Goal: Task Accomplishment & Management: Manage account settings

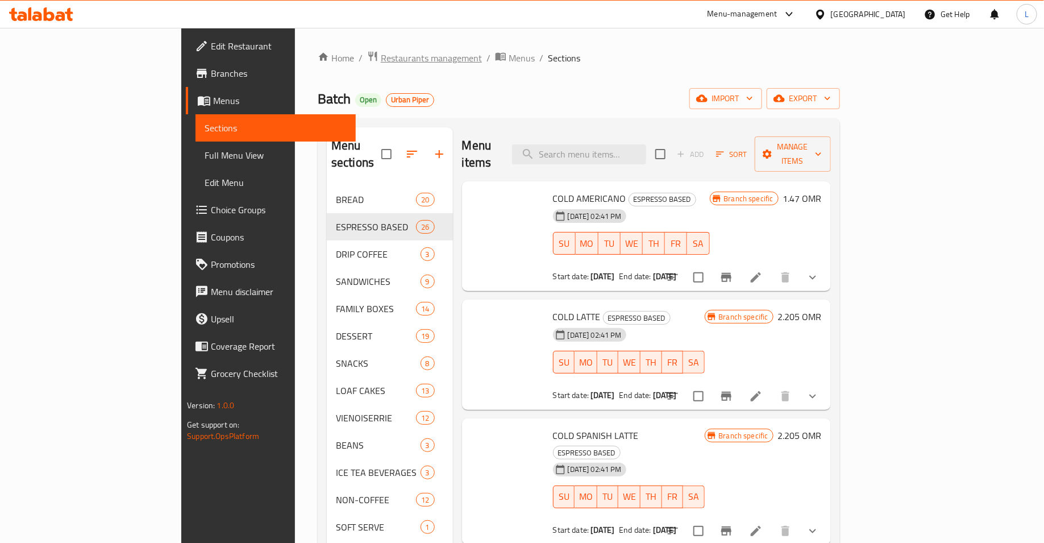
scroll to position [360, 0]
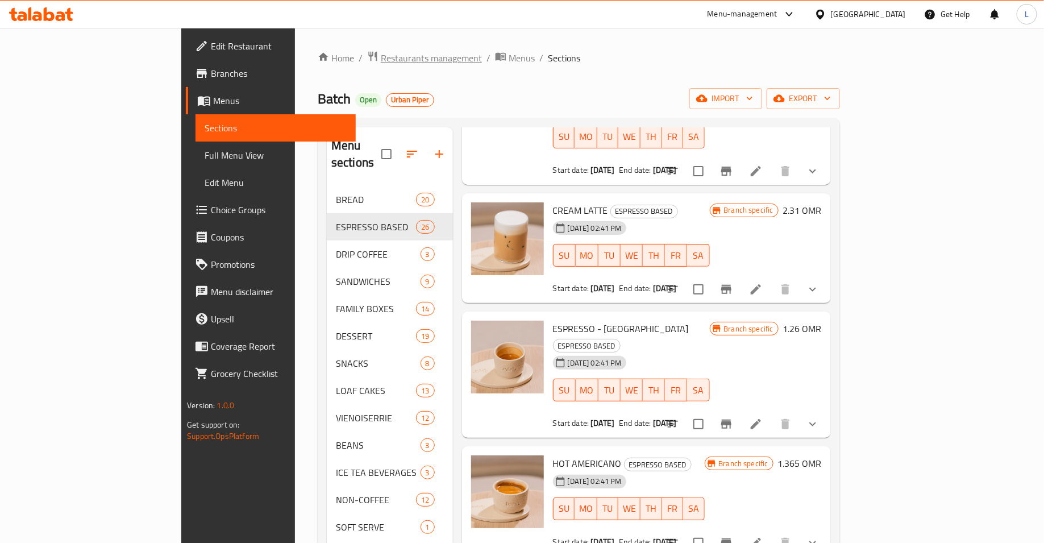
click at [381, 57] on span "Restaurants management" at bounding box center [431, 58] width 101 height 14
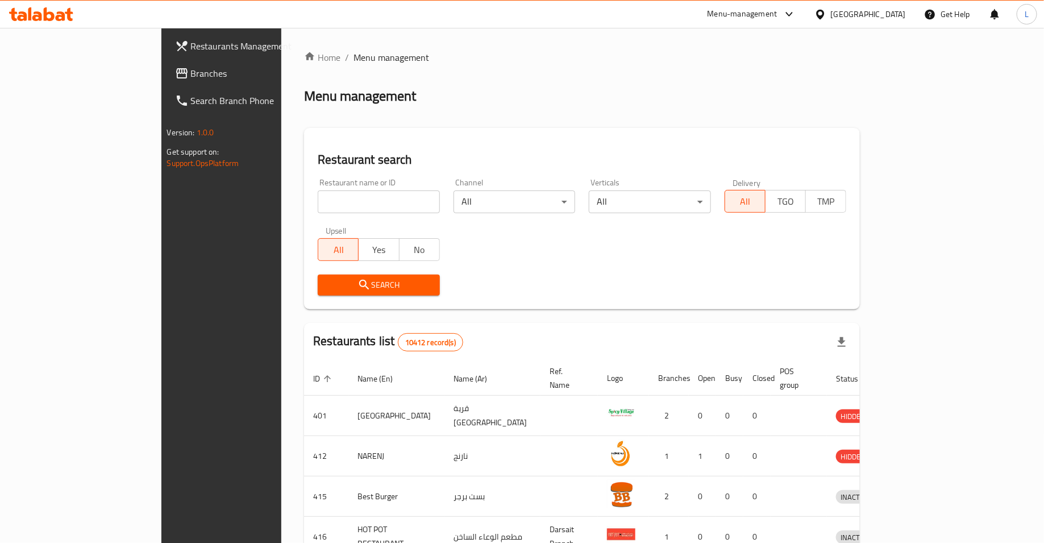
click at [364, 209] on input "search" at bounding box center [379, 201] width 122 height 23
type input "ms [PERSON_NAME]"
click button "Search" at bounding box center [379, 284] width 122 height 21
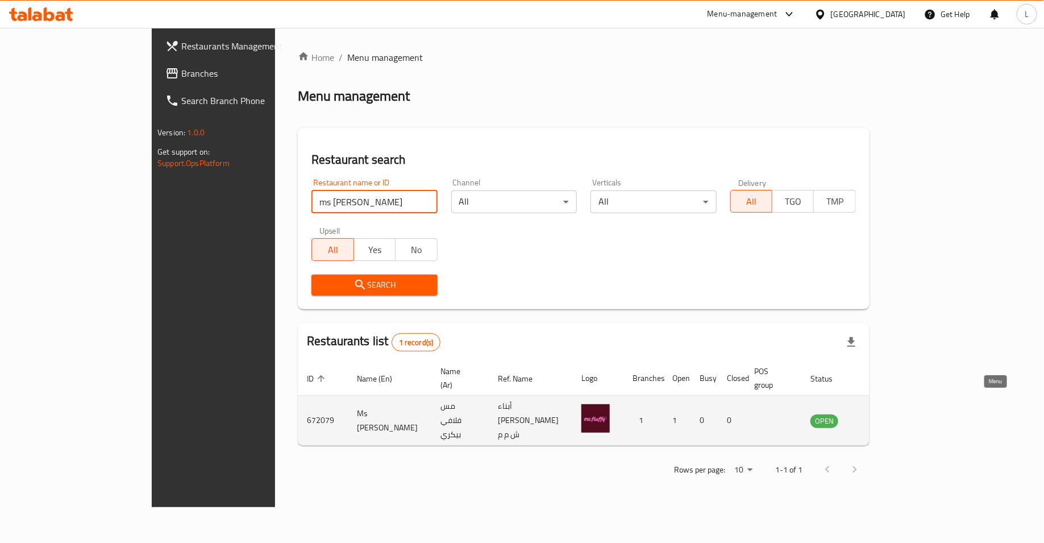
click at [883, 416] on icon "enhanced table" at bounding box center [877, 421] width 13 height 10
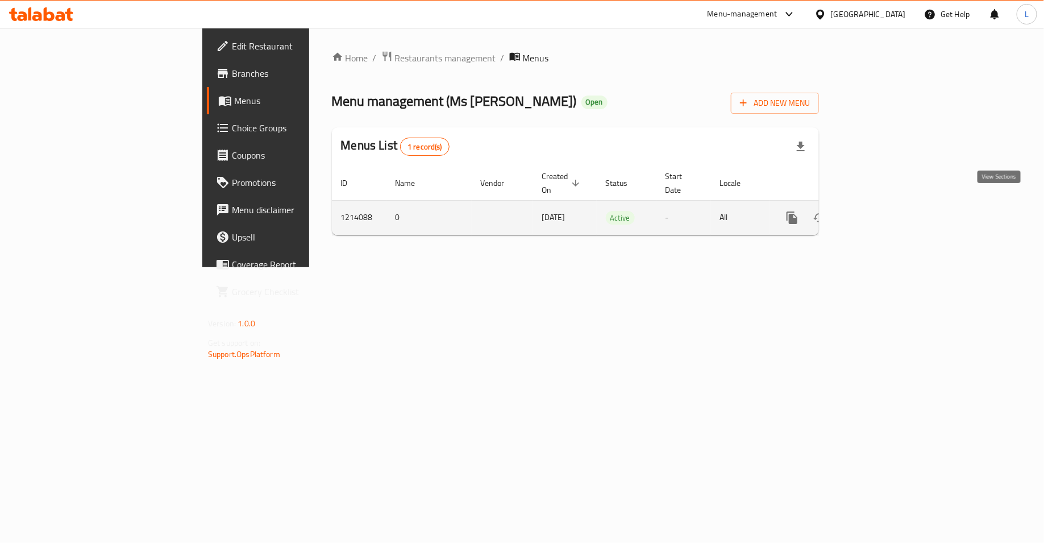
click at [881, 211] on icon "enhanced table" at bounding box center [874, 218] width 14 height 14
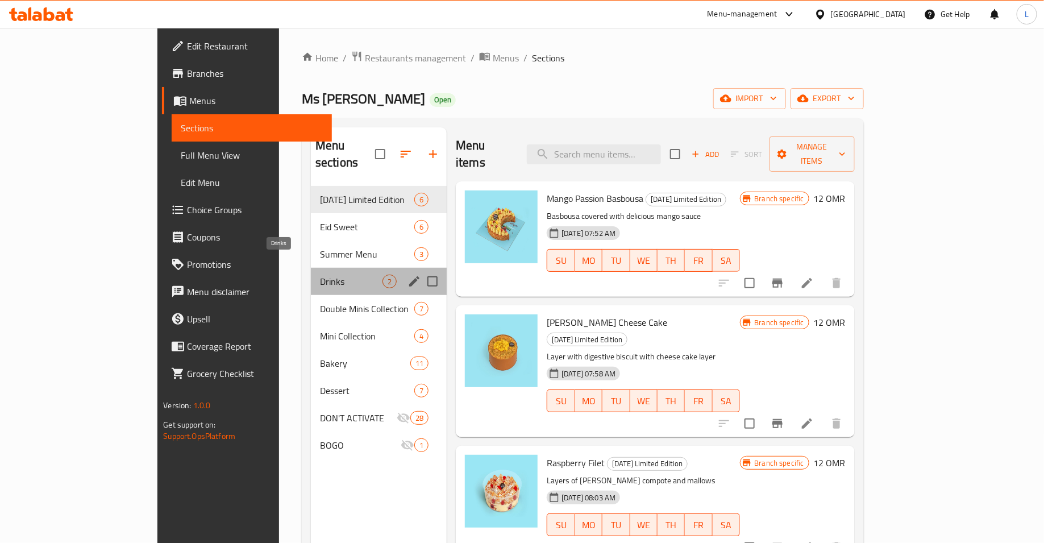
click at [320, 274] on span "Drinks" at bounding box center [351, 281] width 63 height 14
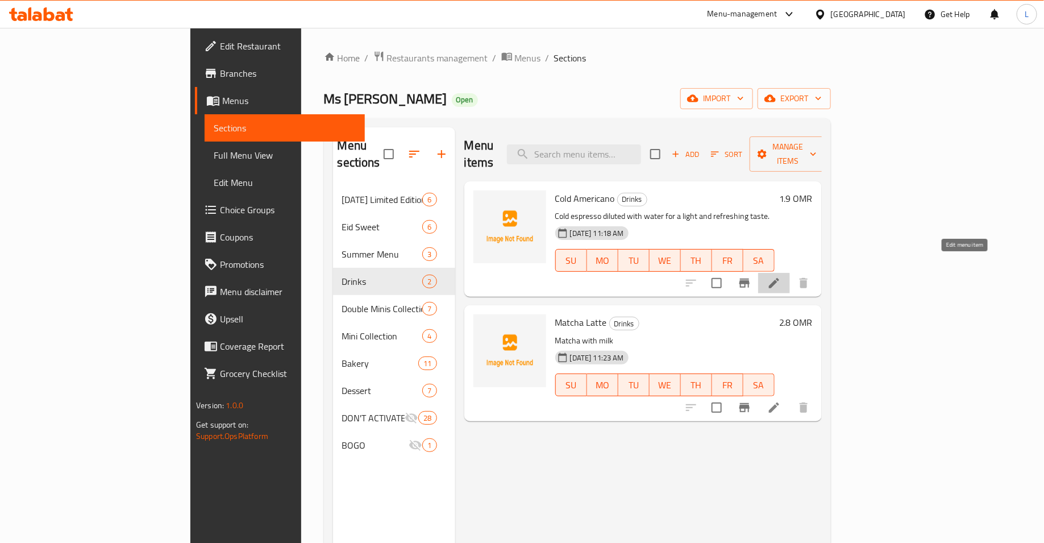
click at [781, 276] on icon at bounding box center [774, 283] width 14 height 14
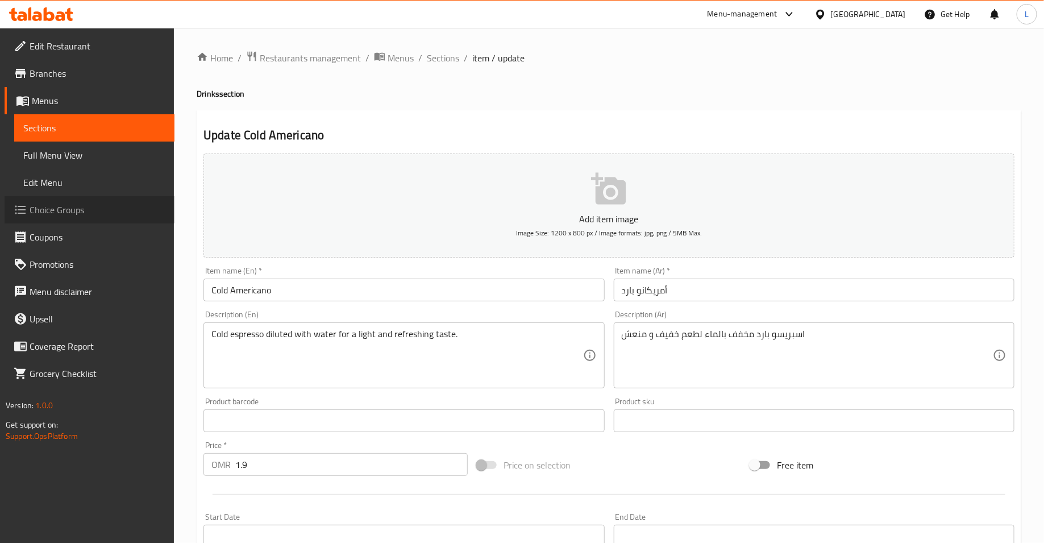
click at [101, 203] on span "Choice Groups" at bounding box center [98, 210] width 136 height 14
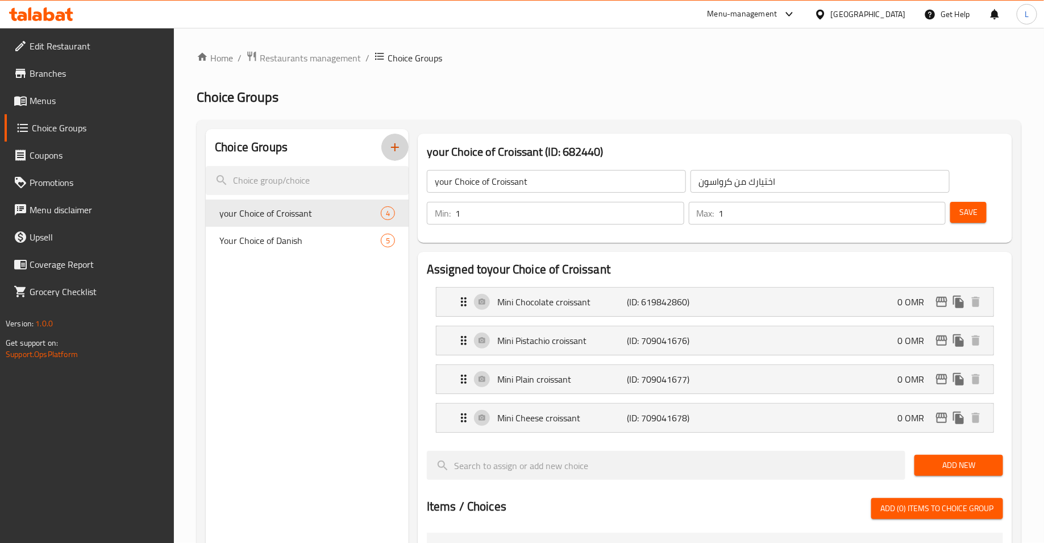
click at [401, 149] on icon "button" at bounding box center [395, 147] width 14 height 14
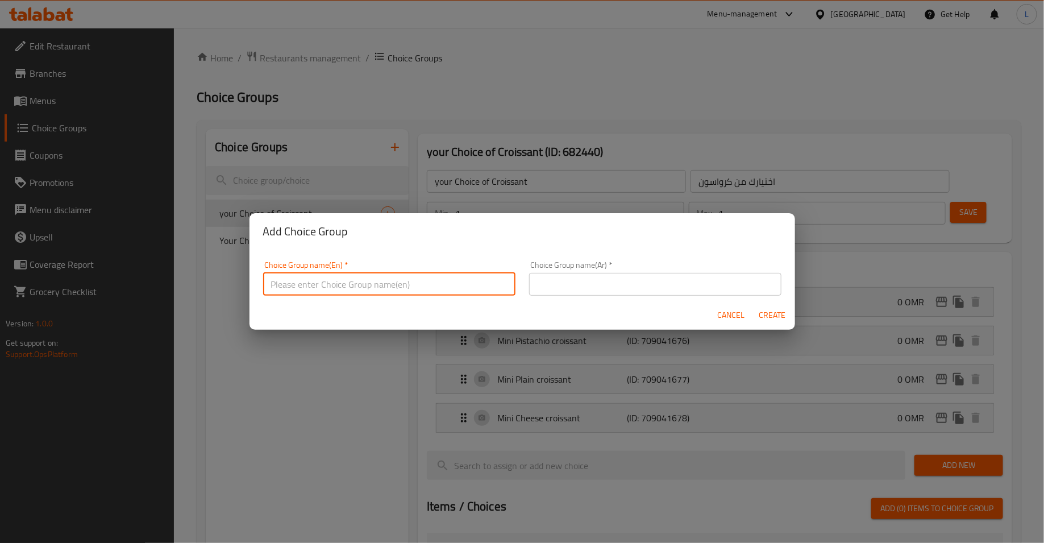
click at [465, 273] on input "text" at bounding box center [389, 284] width 252 height 23
type input "Your Choice of drink:"
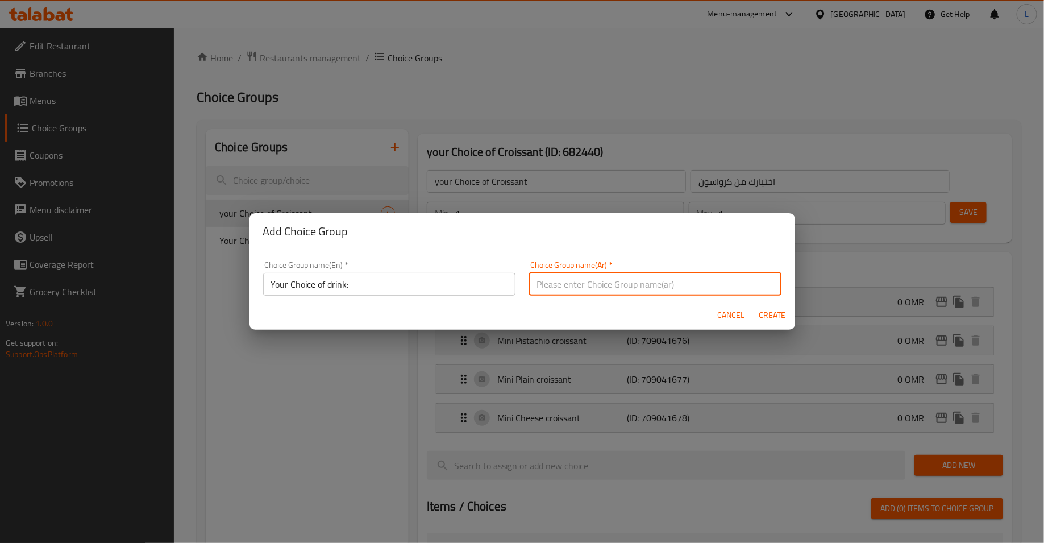
click at [667, 283] on input "text" at bounding box center [655, 284] width 252 height 23
type input "خ"
type input "اختيارك من المشروب:"
click at [763, 318] on span "Create" at bounding box center [772, 315] width 27 height 14
type input "Your Choice of drink:"
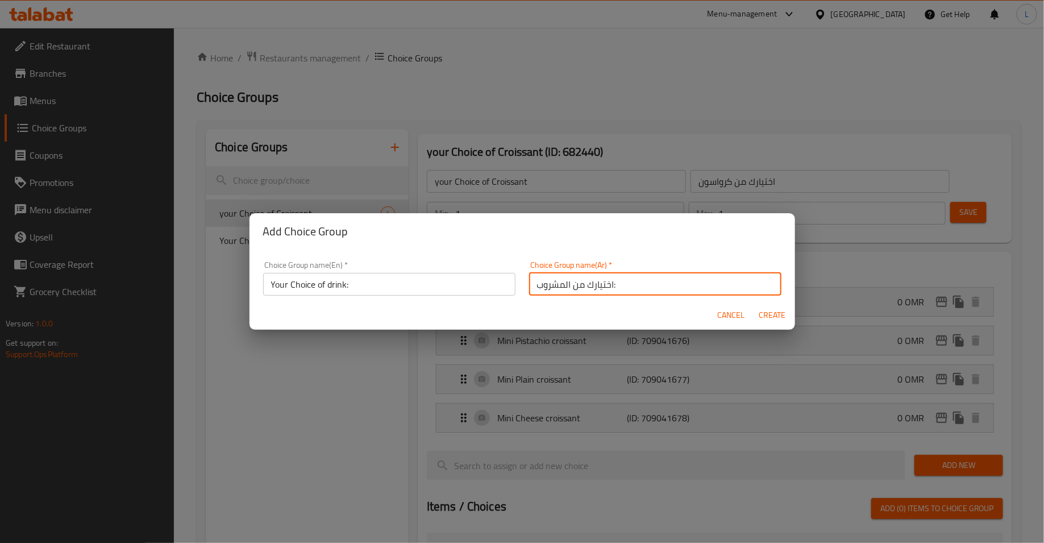
type input "اختيارك من المشروب:"
type input "0"
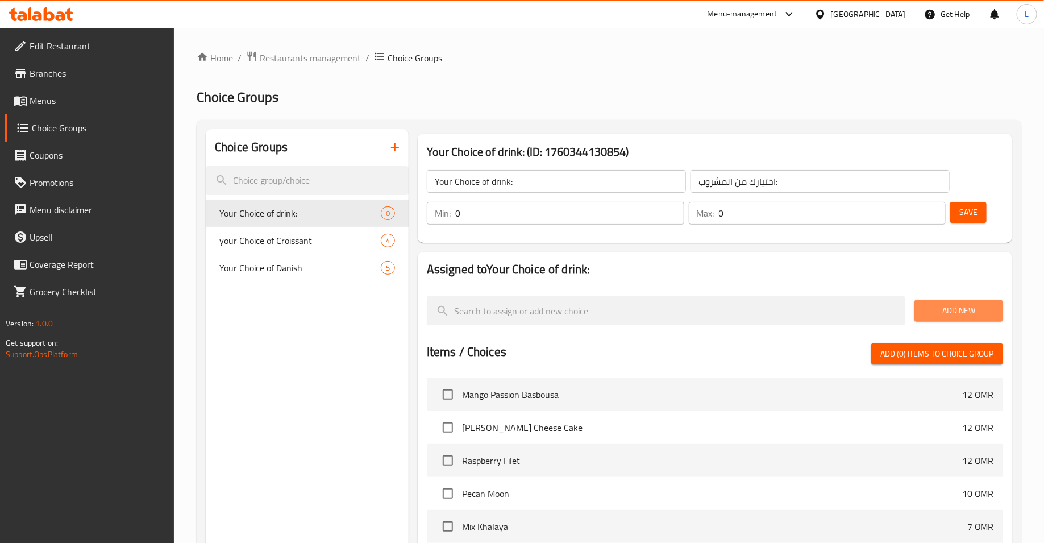
click at [938, 307] on span "Add New" at bounding box center [958, 310] width 70 height 14
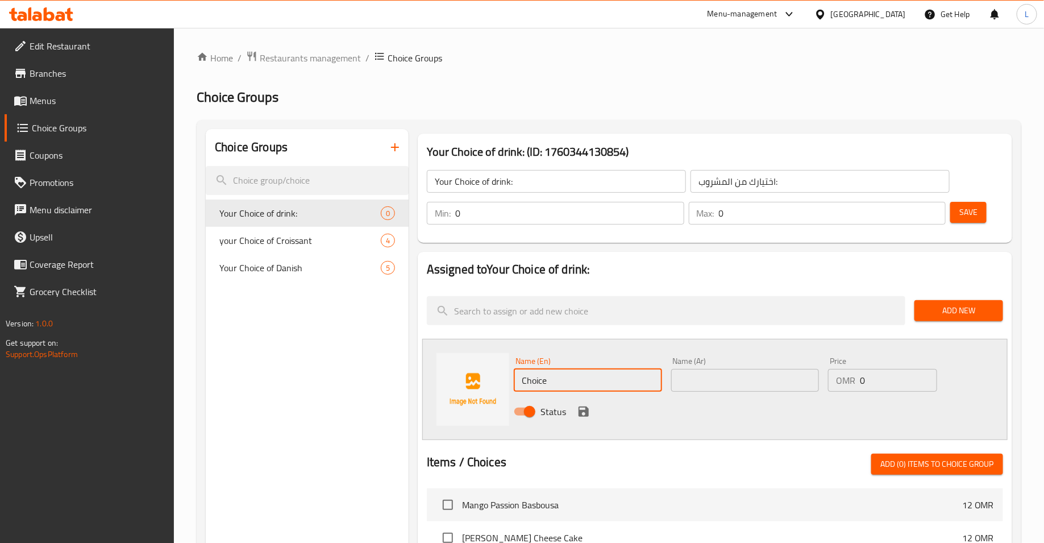
click at [566, 383] on input "Choice" at bounding box center [588, 380] width 148 height 23
type input "C"
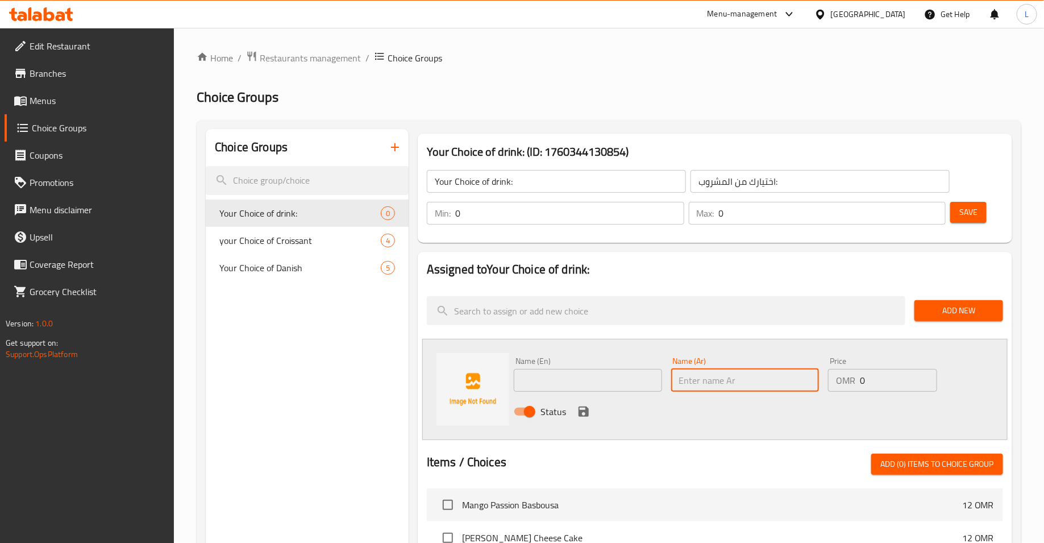
click at [681, 380] on input "text" at bounding box center [745, 380] width 148 height 23
type input "بارد"
click at [566, 381] on input "text" at bounding box center [588, 380] width 148 height 23
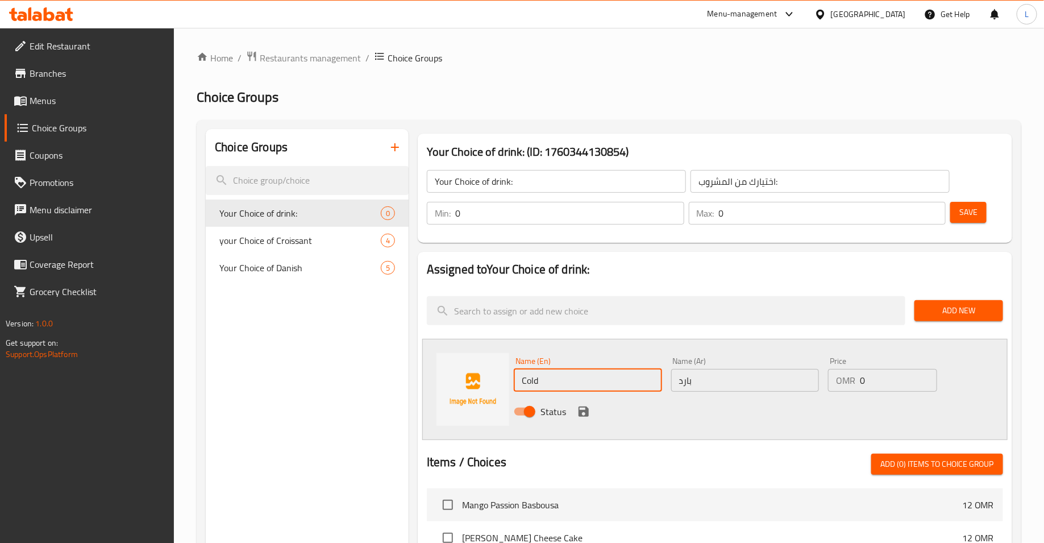
type input "Cold"
click at [584, 410] on icon "save" at bounding box center [583, 411] width 10 height 10
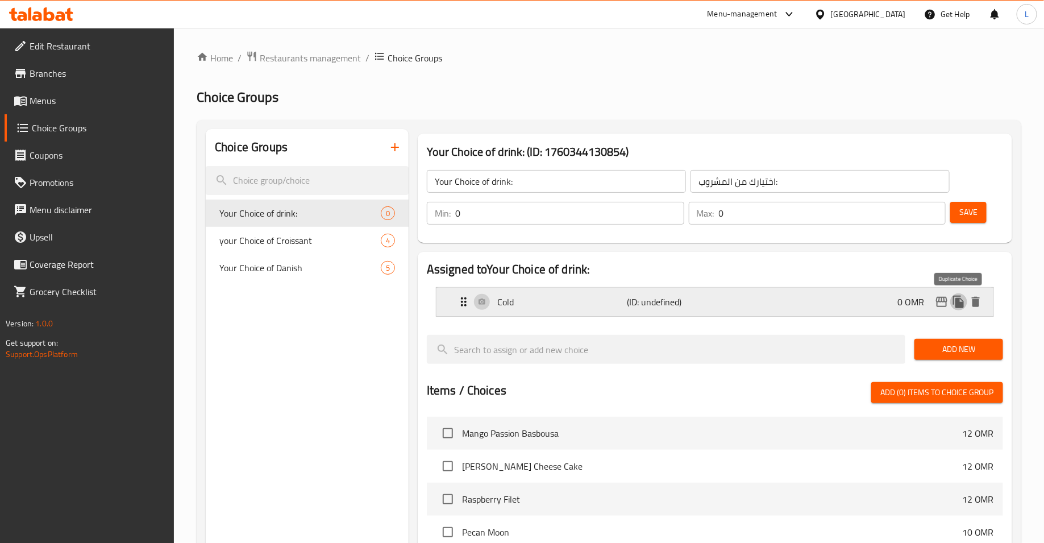
click at [961, 302] on icon "duplicate" at bounding box center [958, 301] width 11 height 13
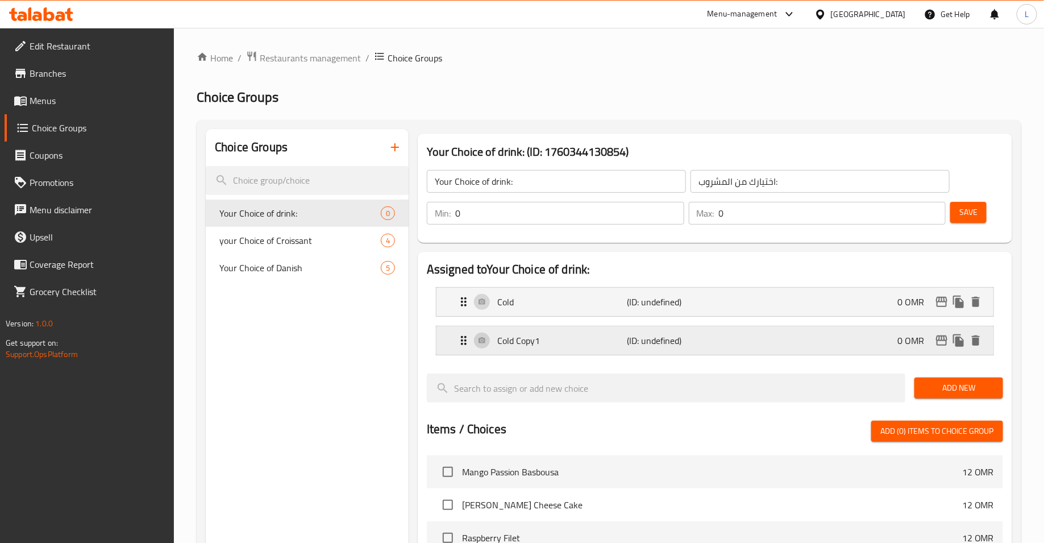
click at [550, 344] on p "Cold Copy1" at bounding box center [562, 341] width 130 height 14
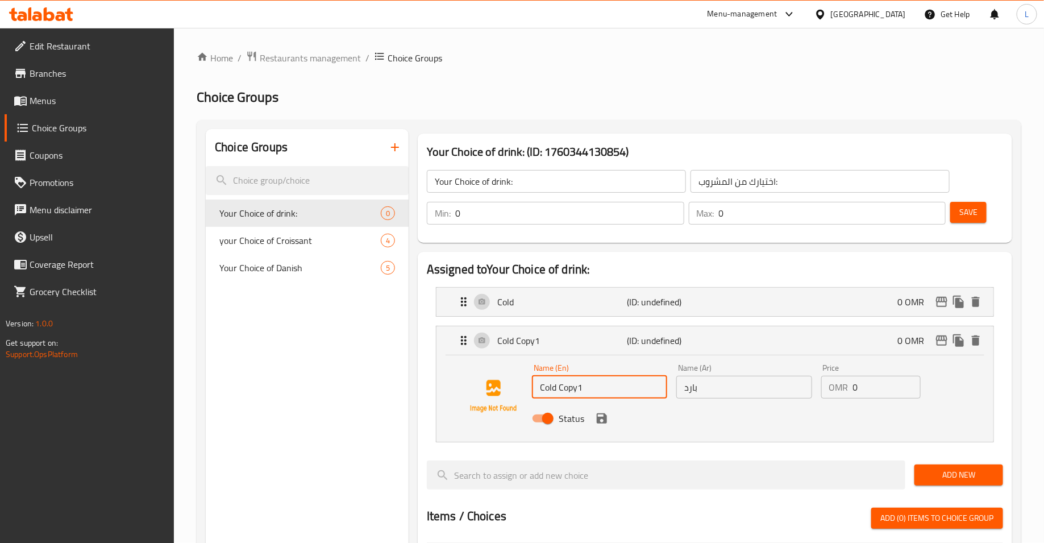
click at [568, 392] on input "Cold Copy1" at bounding box center [599, 387] width 135 height 23
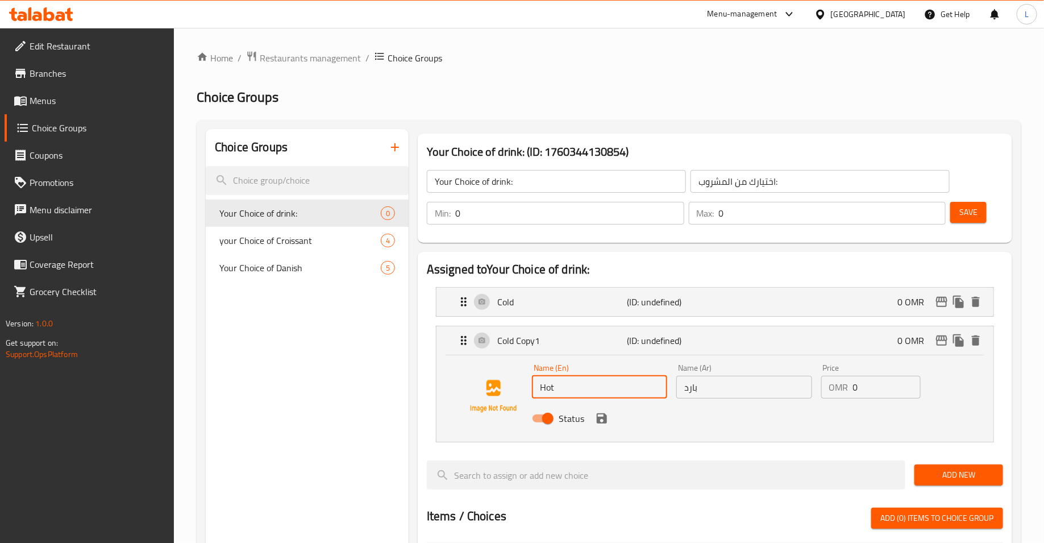
type input "Hot"
click at [706, 392] on input "بارد" at bounding box center [743, 387] width 135 height 23
type input "ا"
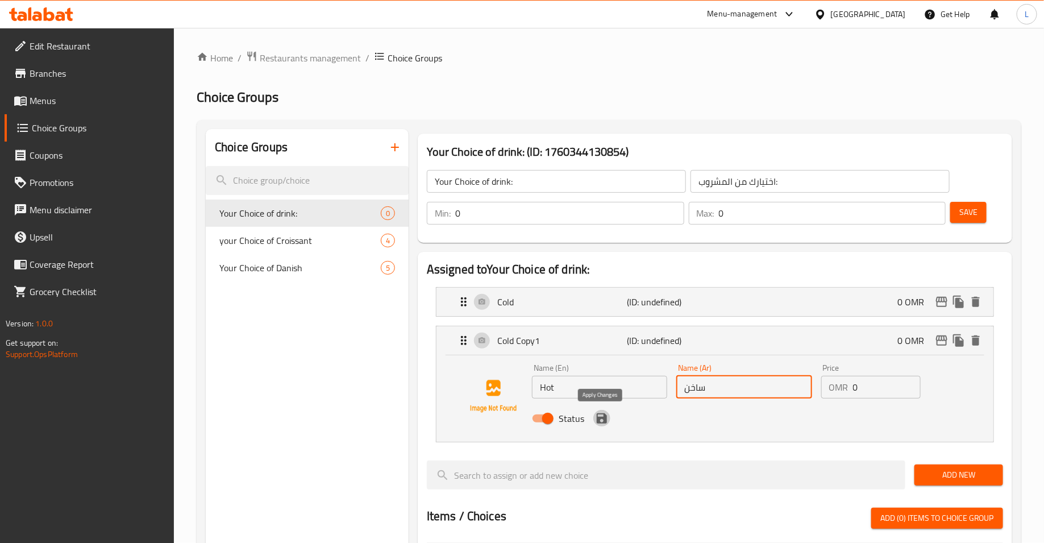
click at [602, 423] on icon "save" at bounding box center [602, 418] width 14 height 14
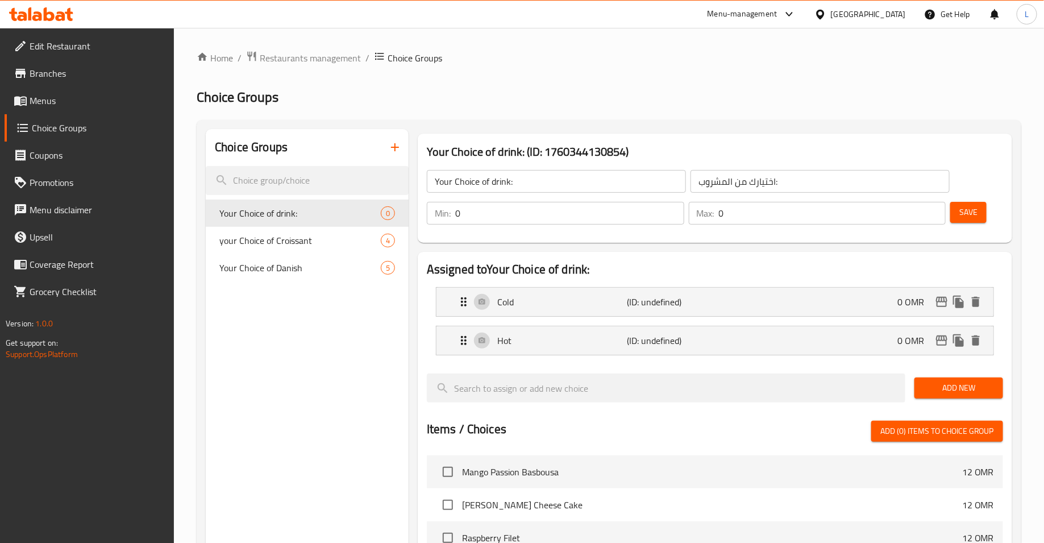
type input "ساخن"
click at [543, 210] on input "0" at bounding box center [569, 213] width 229 height 23
type input "1"
click at [801, 213] on input "0" at bounding box center [832, 213] width 227 height 23
type input "1"
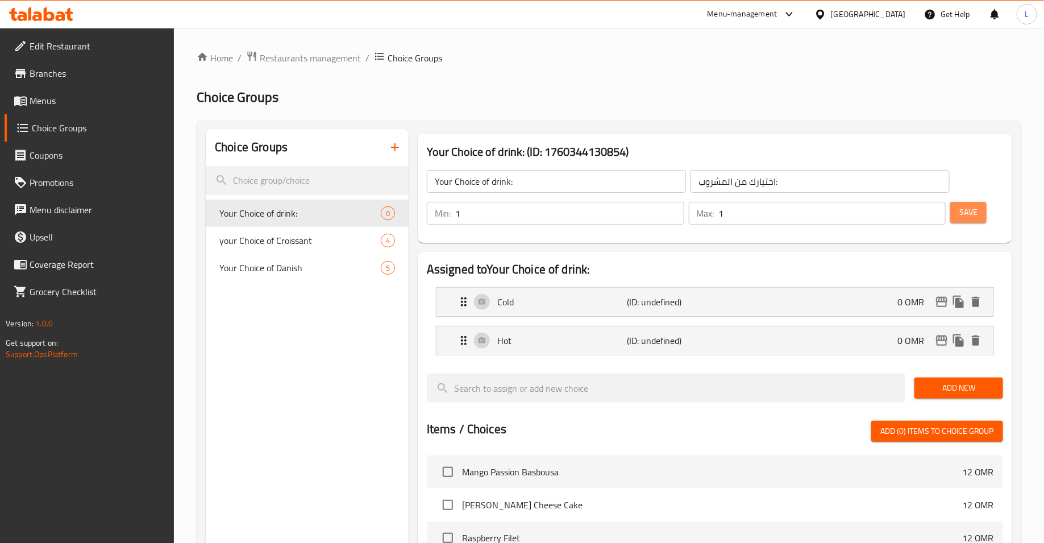
click at [961, 218] on span "Save" at bounding box center [968, 212] width 18 height 14
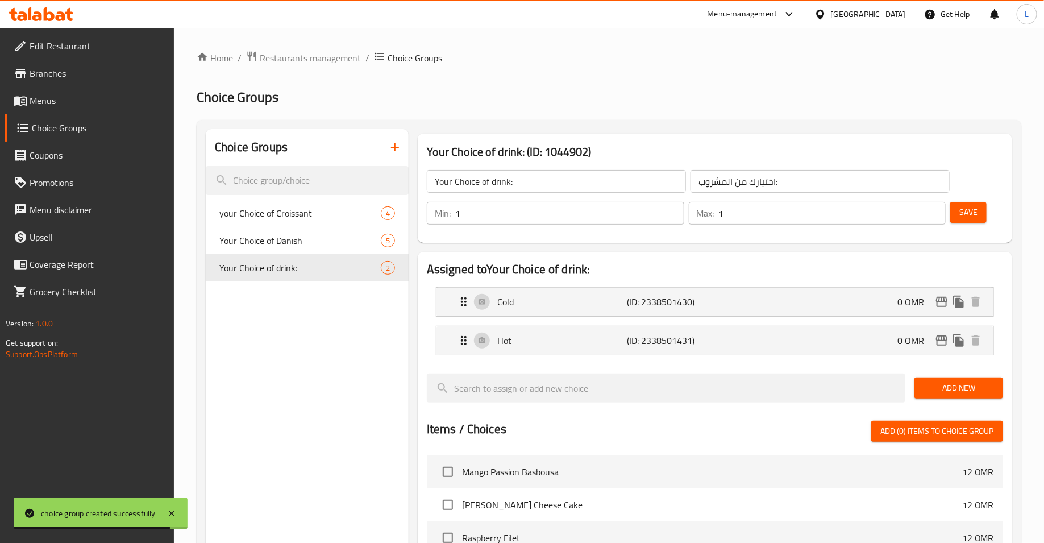
click at [75, 96] on span "Menus" at bounding box center [98, 101] width 136 height 14
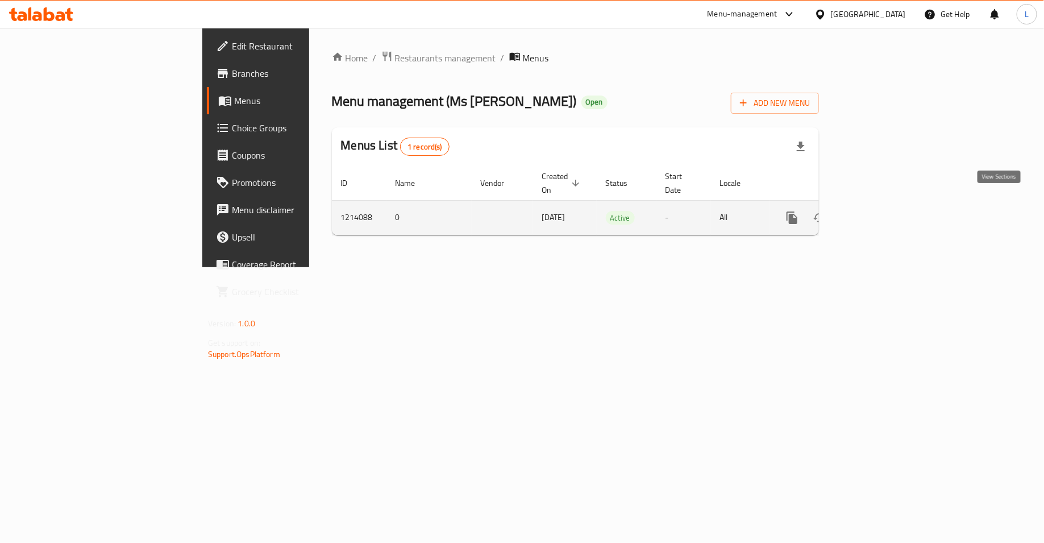
click at [881, 211] on icon "enhanced table" at bounding box center [874, 218] width 14 height 14
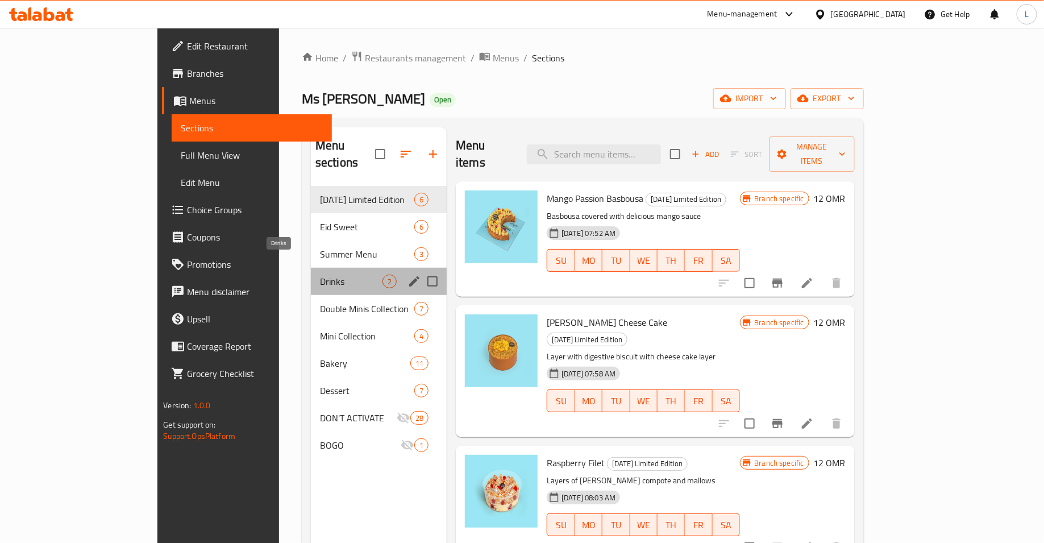
click at [320, 274] on span "Drinks" at bounding box center [351, 281] width 63 height 14
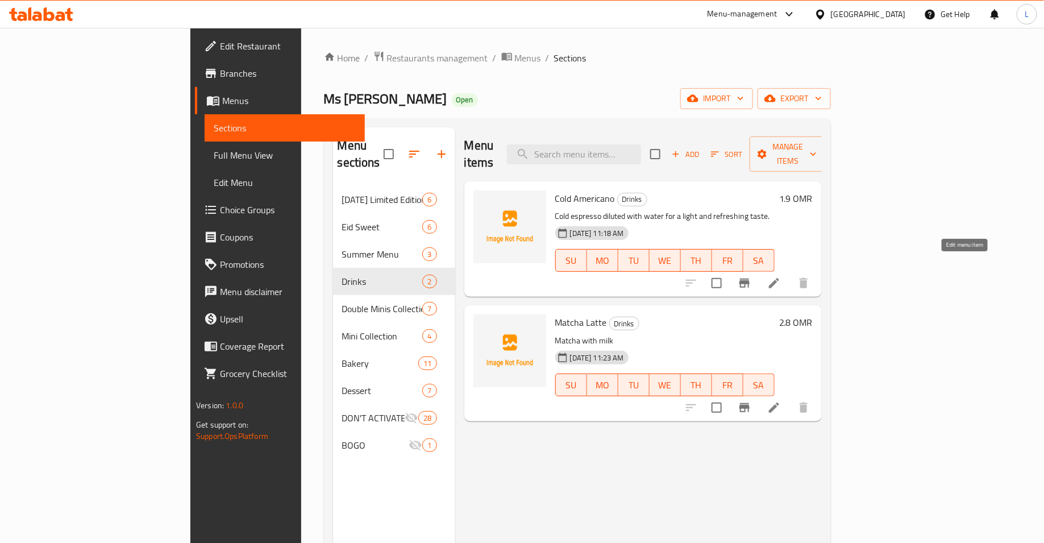
click at [781, 276] on icon at bounding box center [774, 283] width 14 height 14
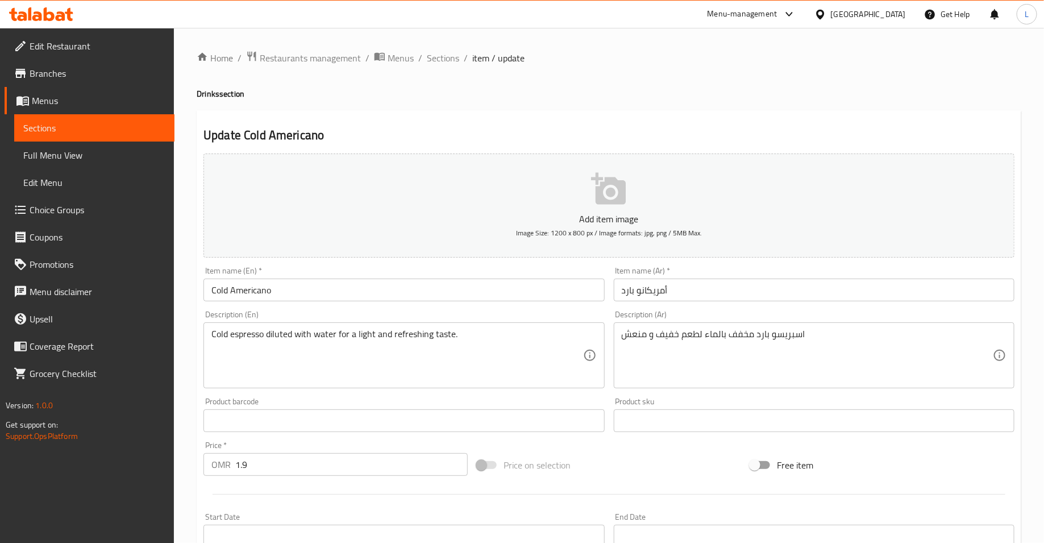
scroll to position [259, 0]
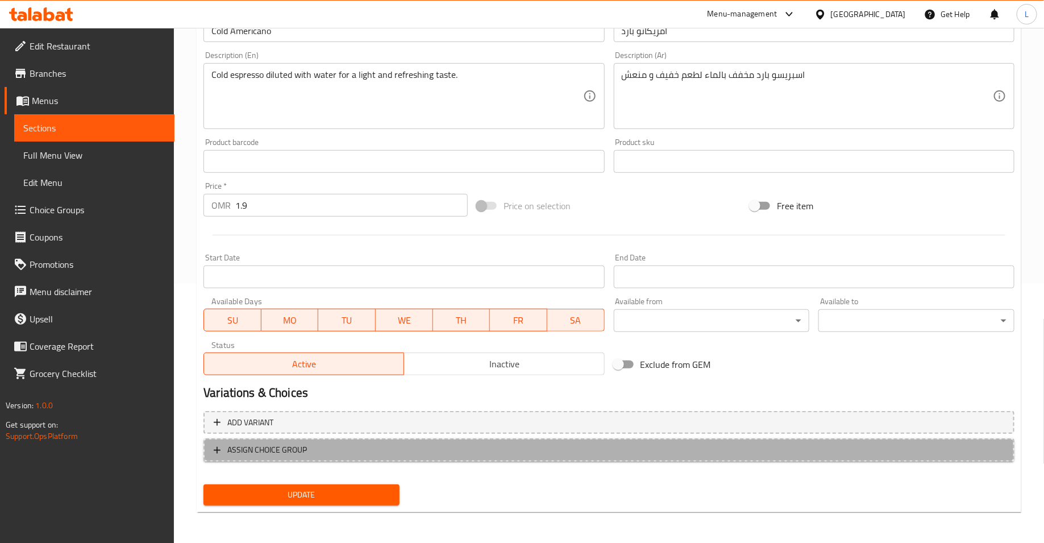
click at [471, 446] on span "ASSIGN CHOICE GROUP" at bounding box center [609, 450] width 790 height 14
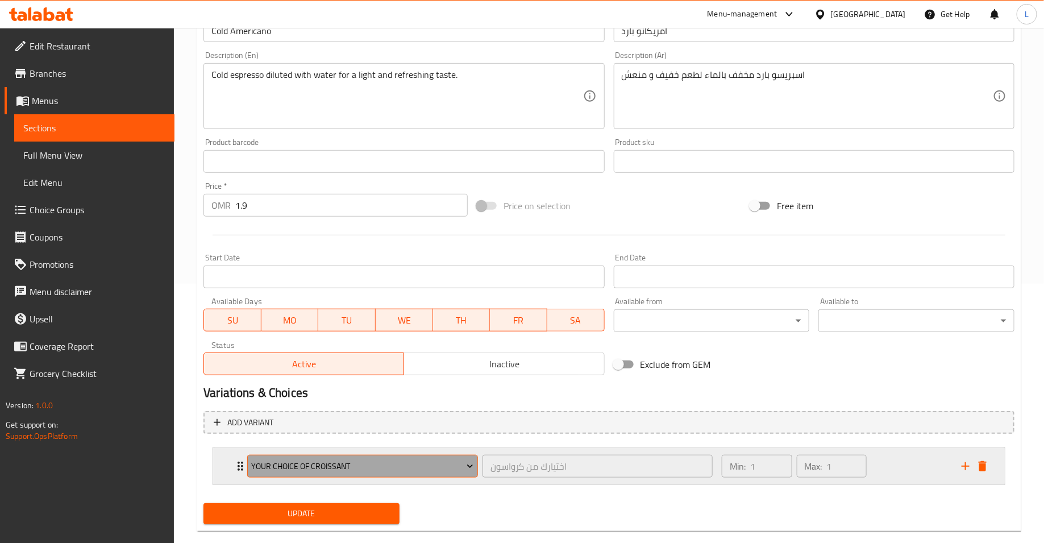
click at [436, 464] on span "your Choice of Croissant" at bounding box center [363, 466] width 222 height 14
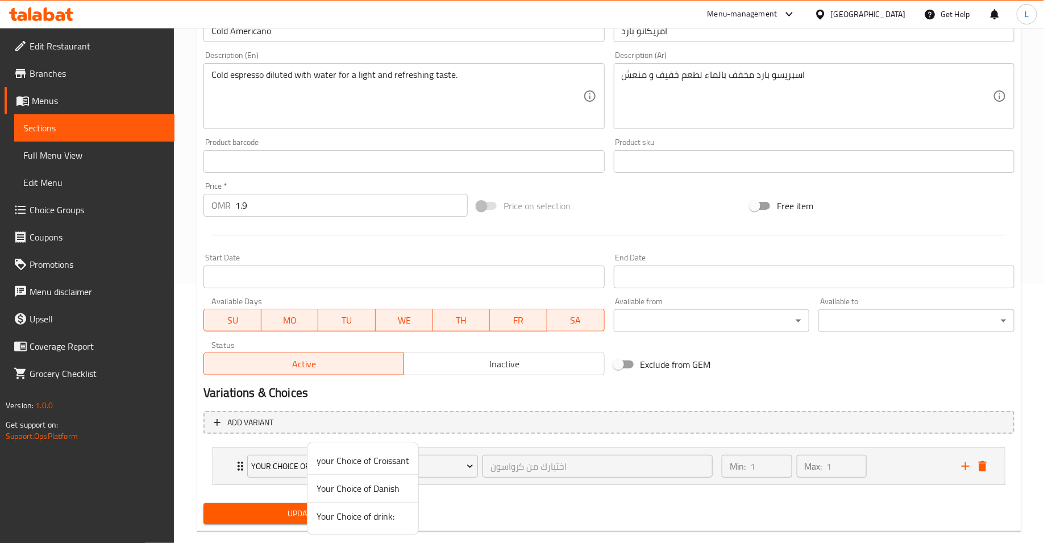
click at [396, 510] on span "Your Choice of drink:" at bounding box center [363, 516] width 93 height 14
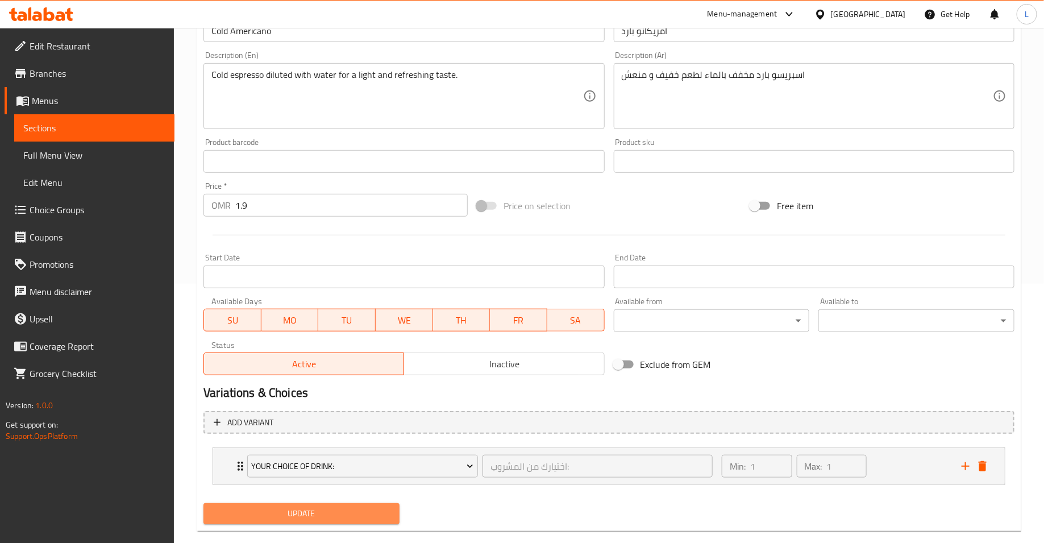
click at [396, 510] on button "Update" at bounding box center [301, 513] width 196 height 21
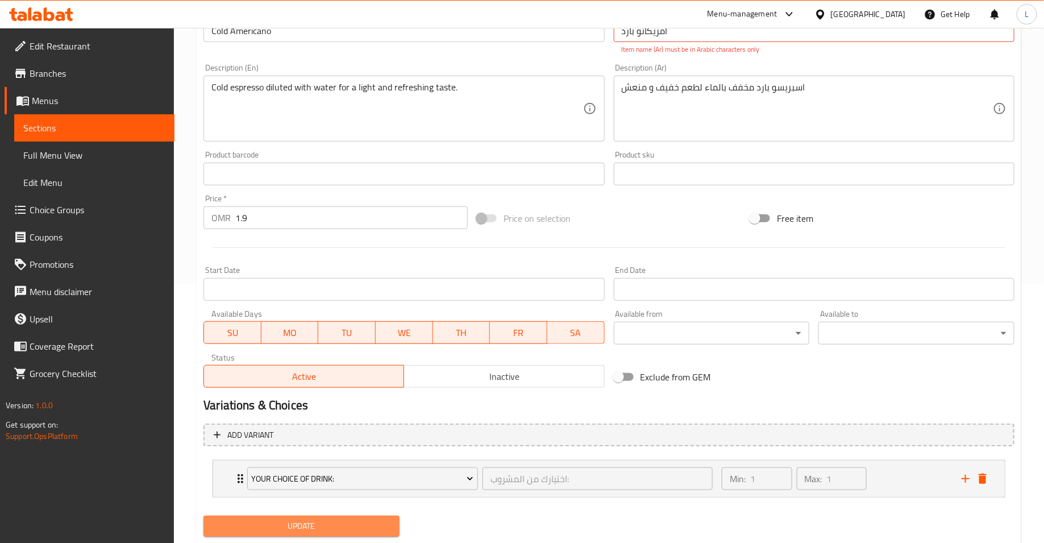
click at [375, 525] on span "Update" at bounding box center [302, 526] width 178 height 14
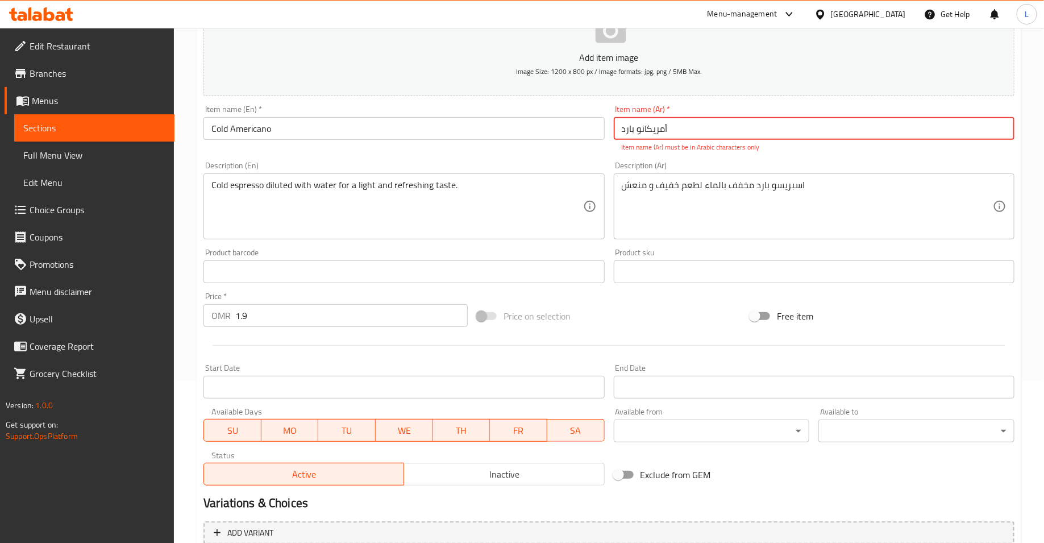
scroll to position [161, 0]
click at [623, 128] on input "أمریکانو بارد" at bounding box center [814, 129] width 401 height 23
click at [634, 124] on input "أمریکانو بارد" at bounding box center [814, 129] width 401 height 23
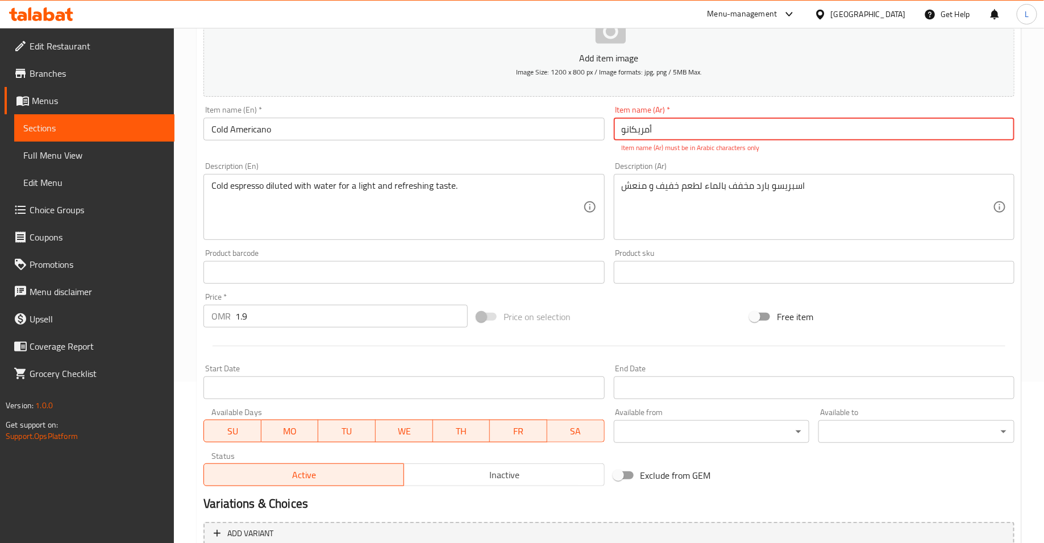
type input "أمریکانو"
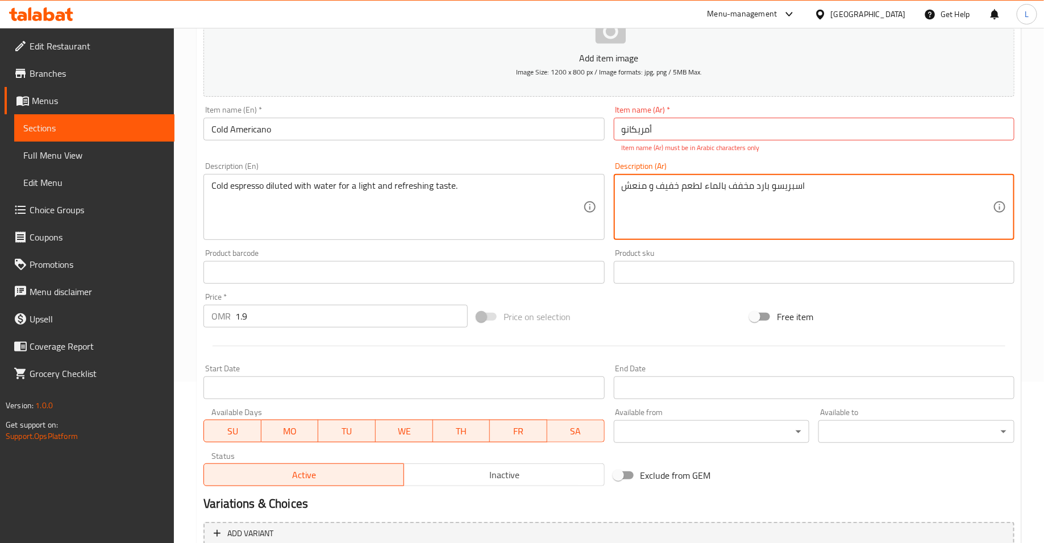
click at [762, 187] on textarea "اسبريسو بارد مخفف بالماء لطعم خفيف و منعش" at bounding box center [807, 207] width 371 height 54
type textarea "اسبريسو مخفف بالماء لطعم خفيف و منعش"
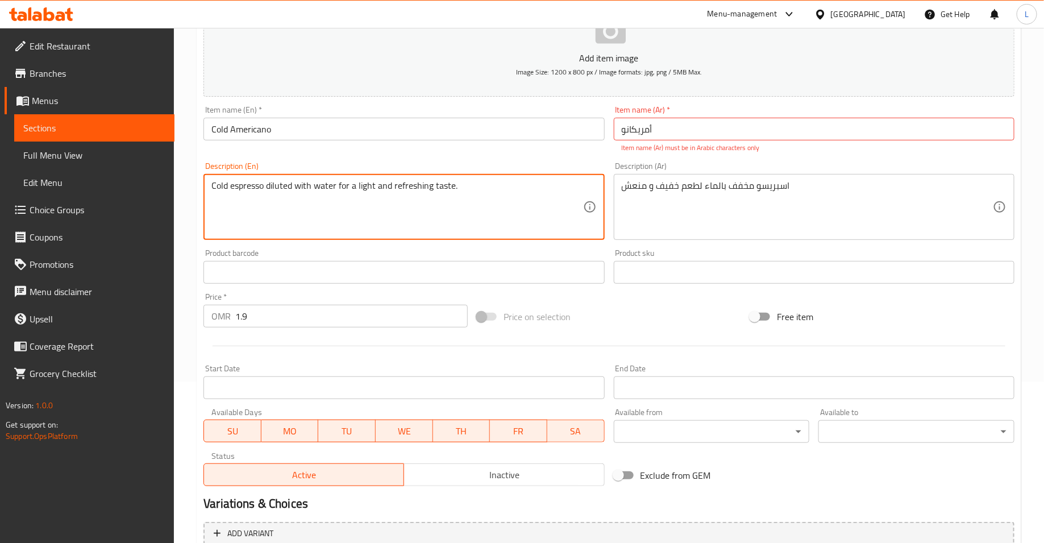
click at [218, 185] on textarea "Cold espresso diluted with water for a light and refreshing taste." at bounding box center [396, 207] width 371 height 54
type textarea "espresso diluted with water for a light and refreshing taste."
click at [221, 127] on input "Cold Americano" at bounding box center [403, 129] width 401 height 23
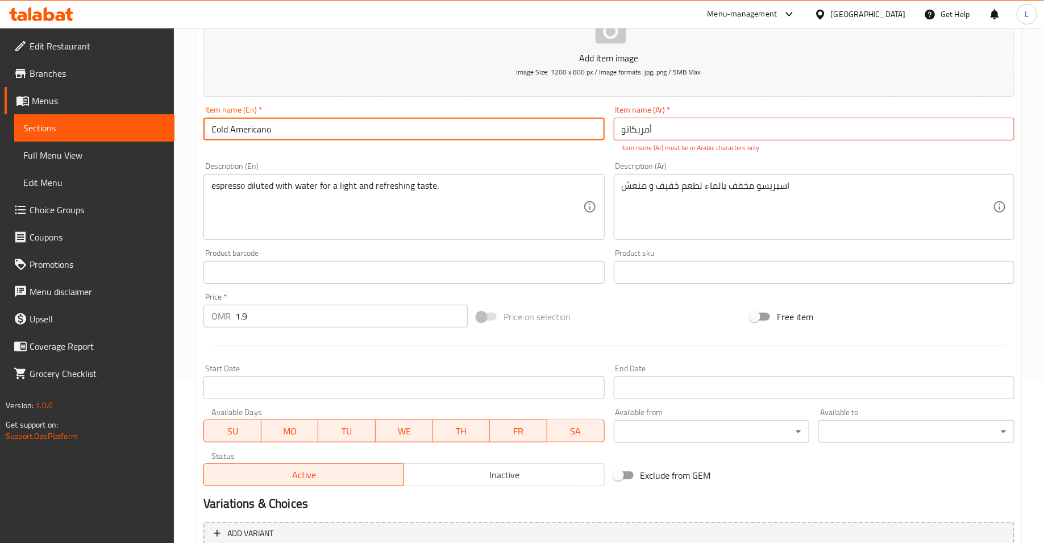
click at [221, 127] on input "Cold Americano" at bounding box center [403, 129] width 401 height 23
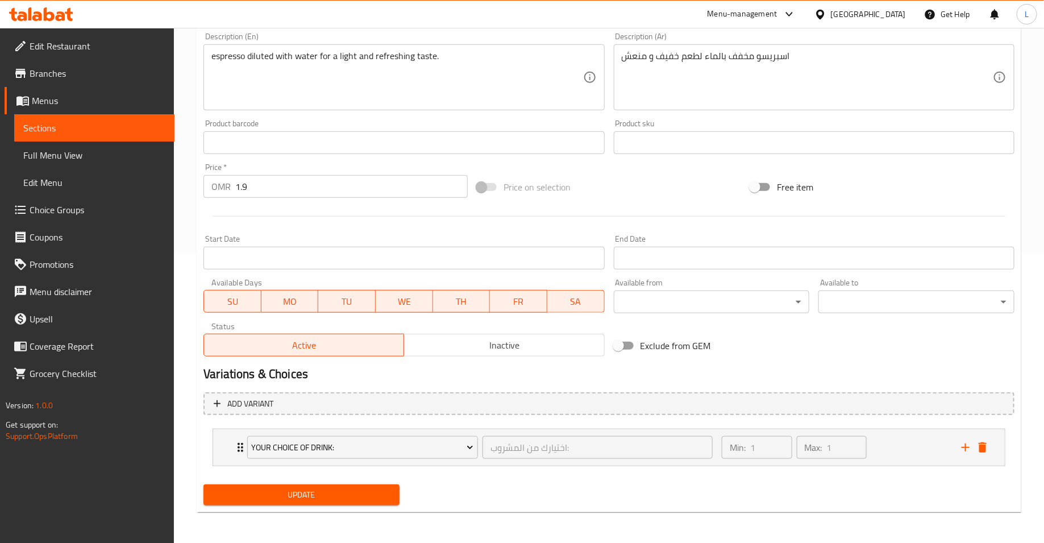
type input "Americano"
click at [326, 492] on span "Update" at bounding box center [302, 495] width 178 height 14
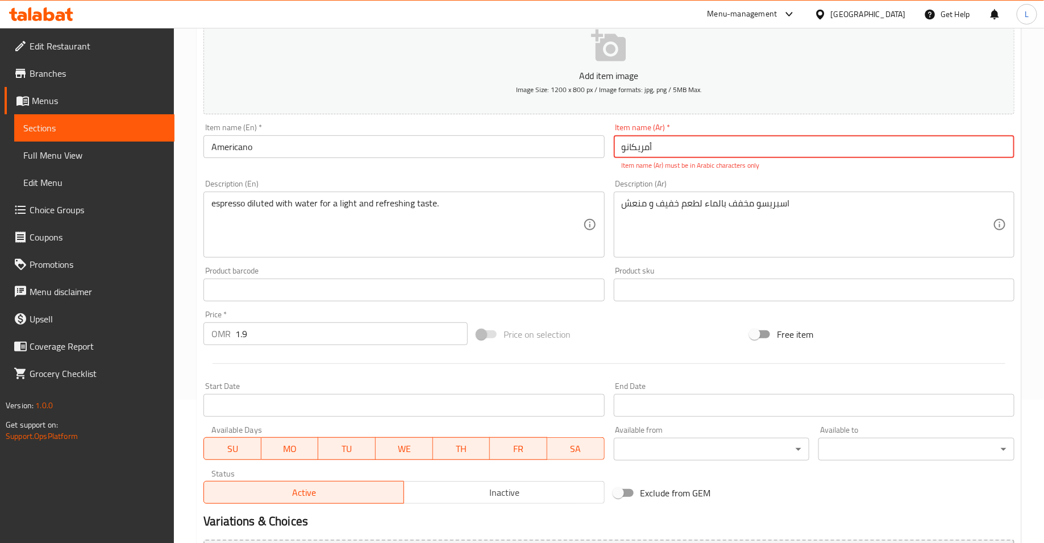
scroll to position [123, 0]
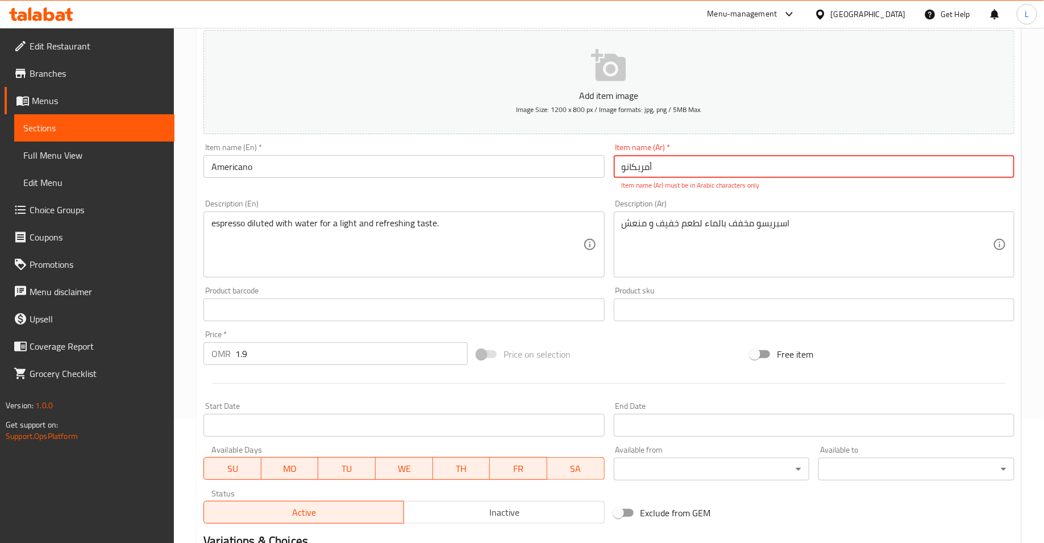
click at [632, 164] on input "أمریکانو" at bounding box center [814, 166] width 401 height 23
type input "H"
type input "م"
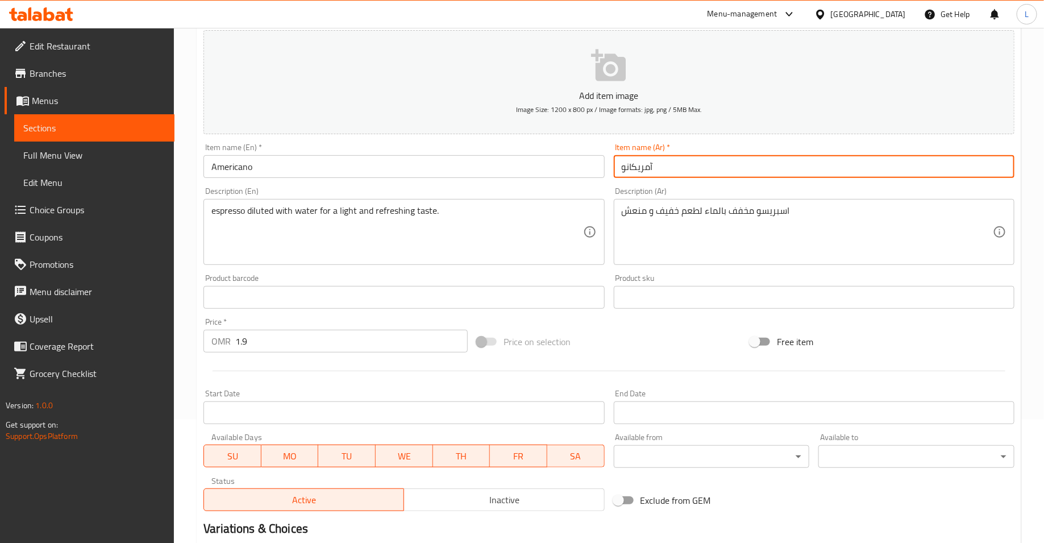
scroll to position [278, 0]
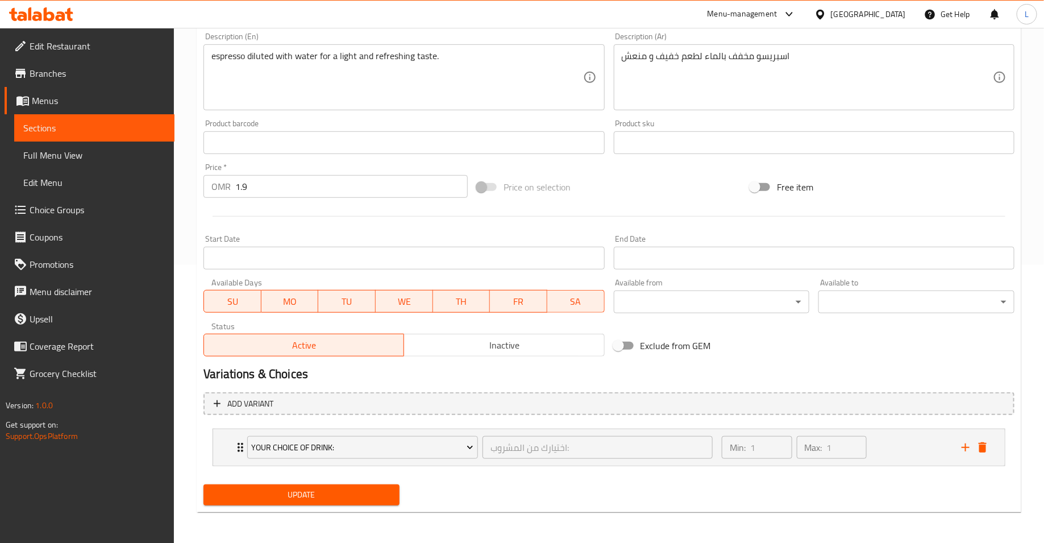
type input "آمريكانو"
click at [343, 492] on span "Update" at bounding box center [302, 495] width 178 height 14
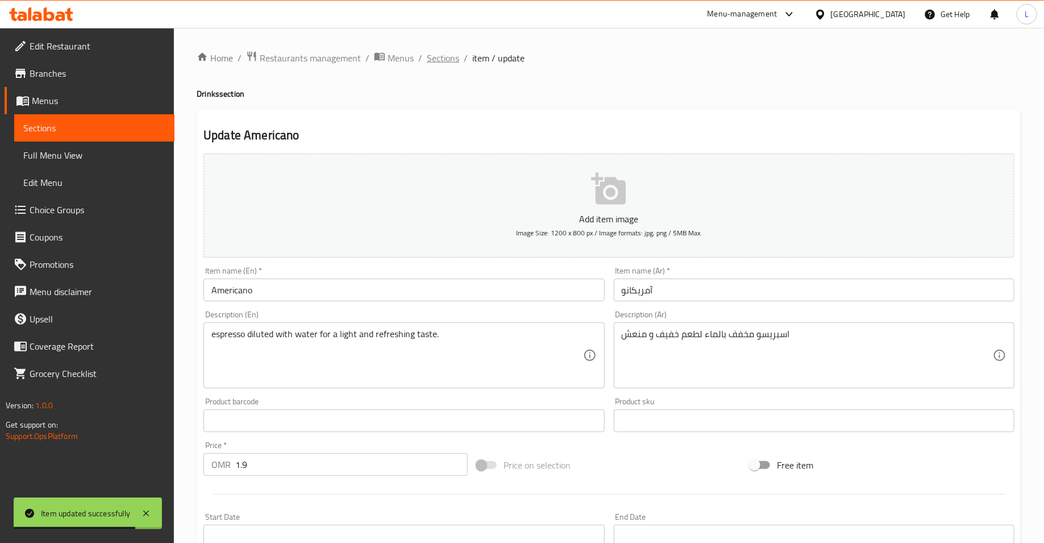
click at [448, 59] on span "Sections" at bounding box center [443, 58] width 32 height 14
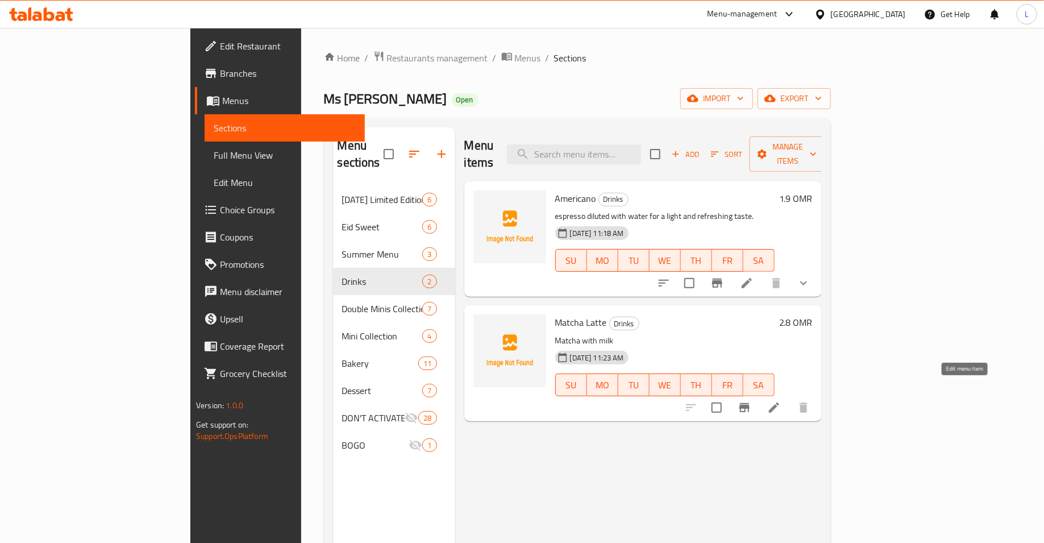
click at [779, 402] on icon at bounding box center [774, 407] width 10 height 10
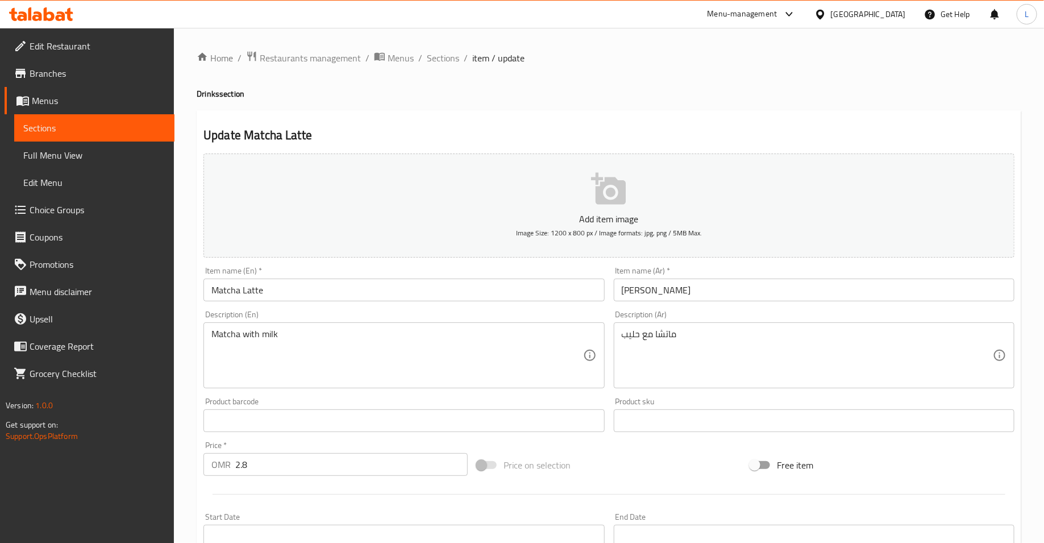
scroll to position [259, 0]
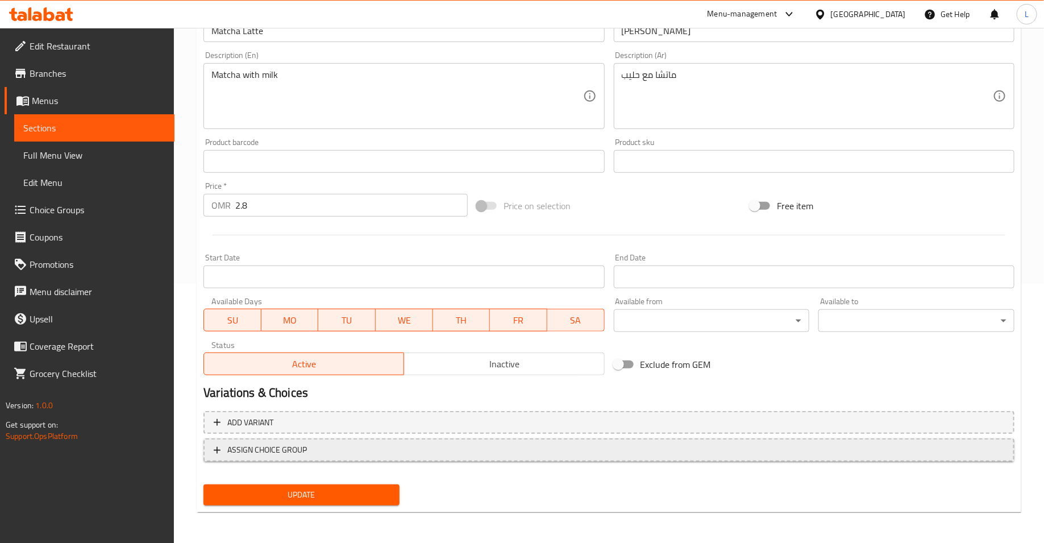
click at [371, 445] on span "ASSIGN CHOICE GROUP" at bounding box center [609, 450] width 790 height 14
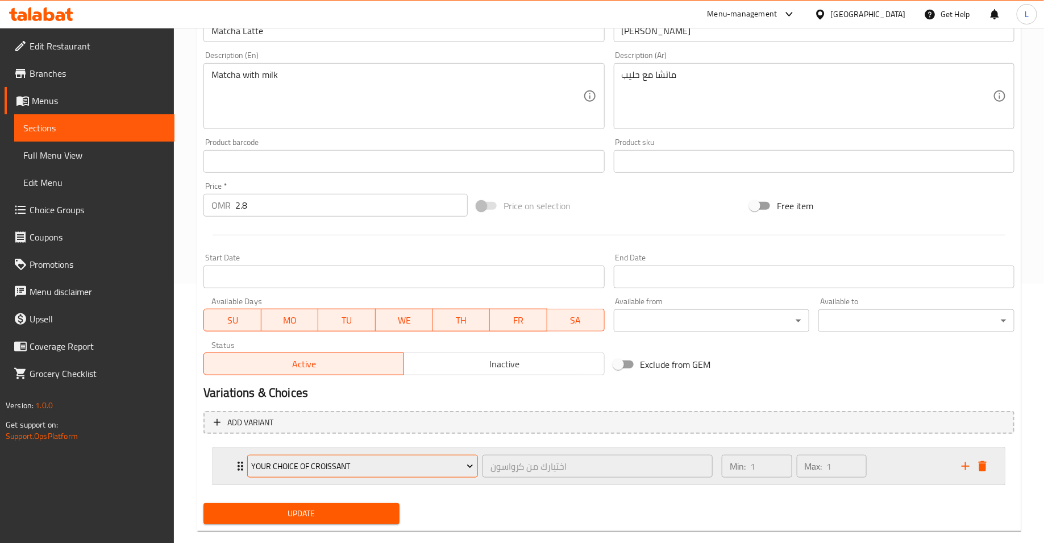
click at [329, 468] on span "your Choice of Croissant" at bounding box center [363, 466] width 222 height 14
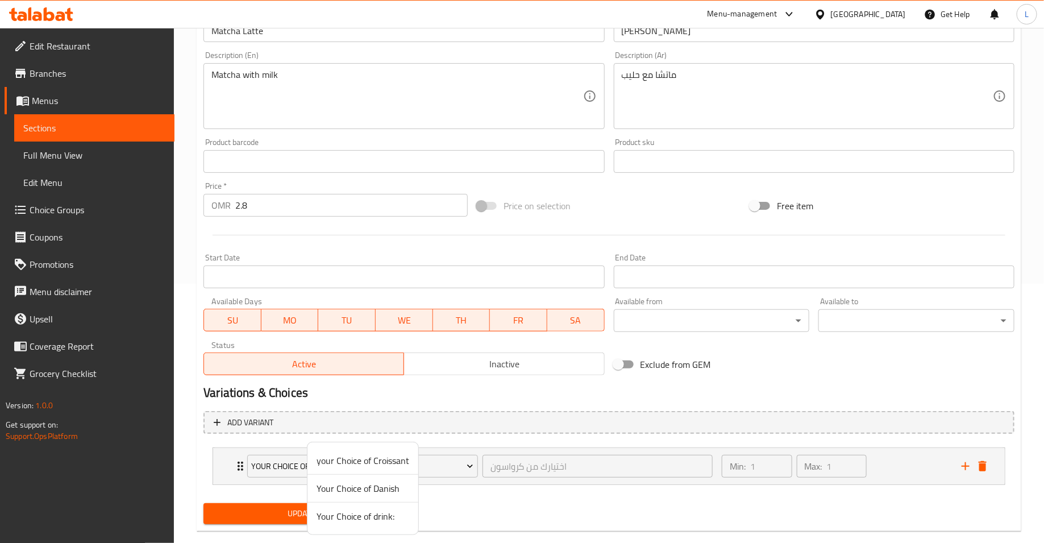
click at [335, 513] on span "Your Choice of drink:" at bounding box center [363, 516] width 93 height 14
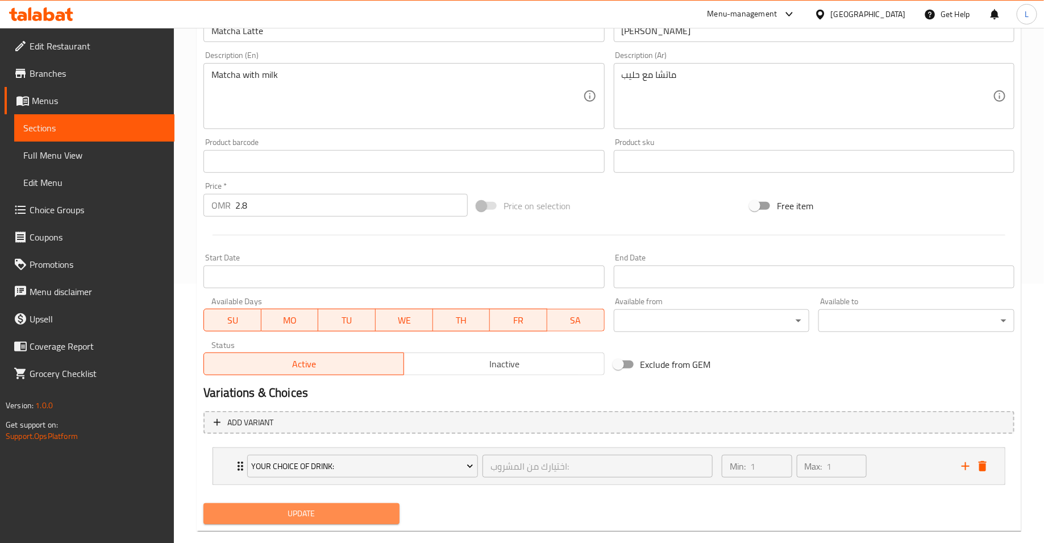
click at [324, 513] on span "Update" at bounding box center [302, 513] width 178 height 14
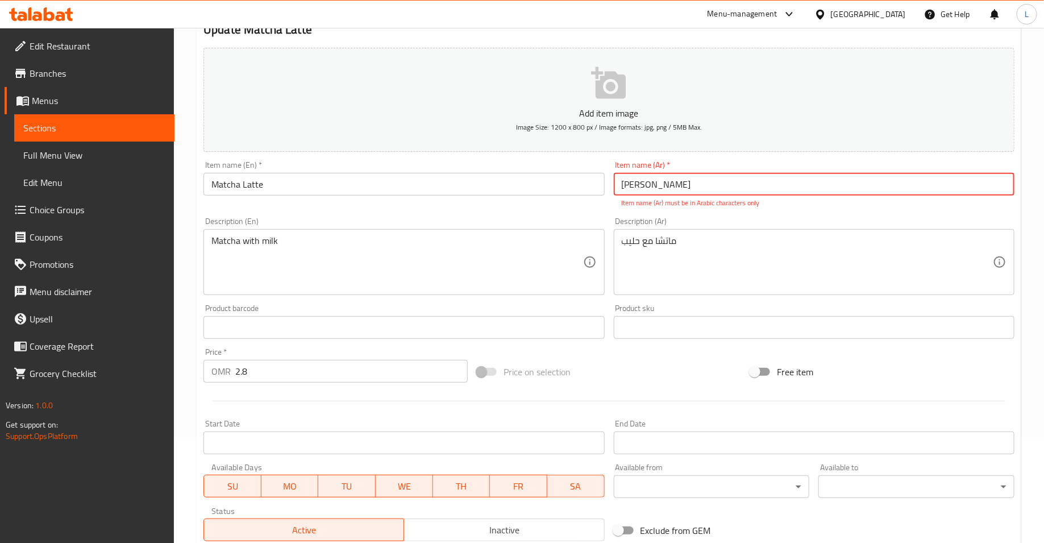
scroll to position [99, 0]
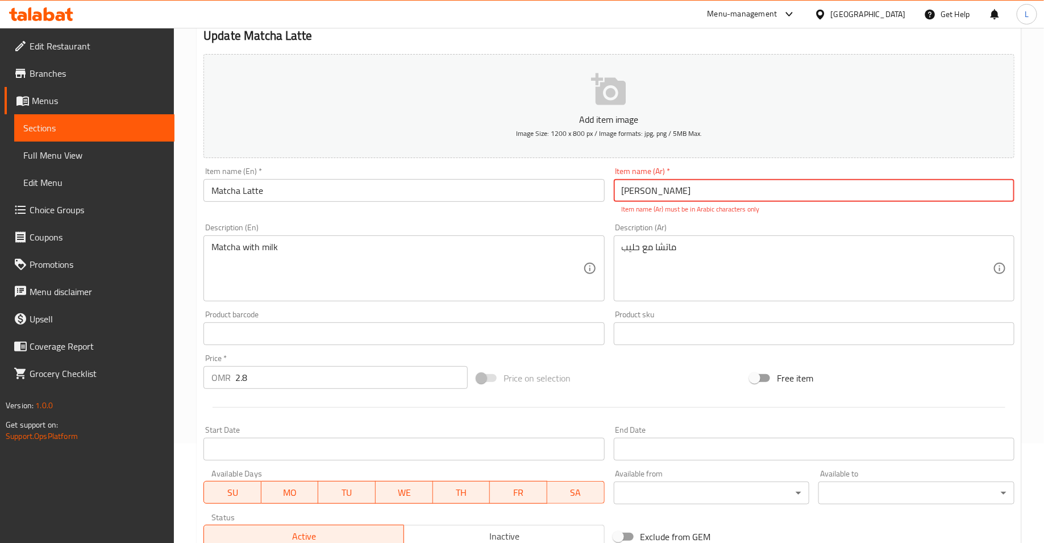
click at [653, 192] on input "[PERSON_NAME]" at bounding box center [814, 190] width 401 height 23
click at [630, 193] on input "[PERSON_NAME]" at bounding box center [814, 190] width 401 height 23
click at [624, 192] on input "[PERSON_NAME]" at bounding box center [814, 190] width 401 height 23
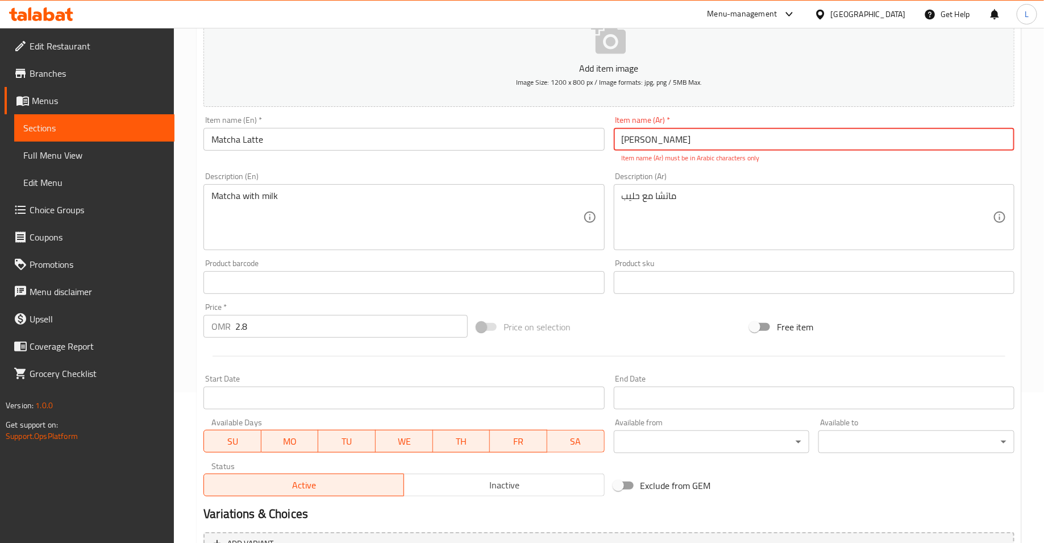
click at [633, 143] on input "[PERSON_NAME]" at bounding box center [814, 139] width 401 height 23
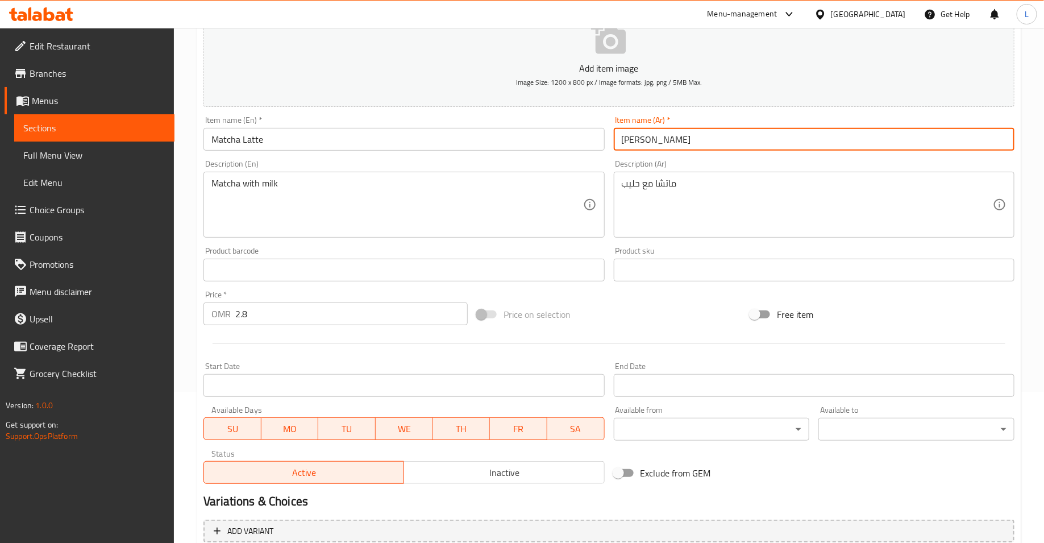
click at [692, 134] on input "[PERSON_NAME]" at bounding box center [814, 139] width 401 height 23
click at [620, 138] on input "[PERSON_NAME]" at bounding box center [814, 139] width 401 height 23
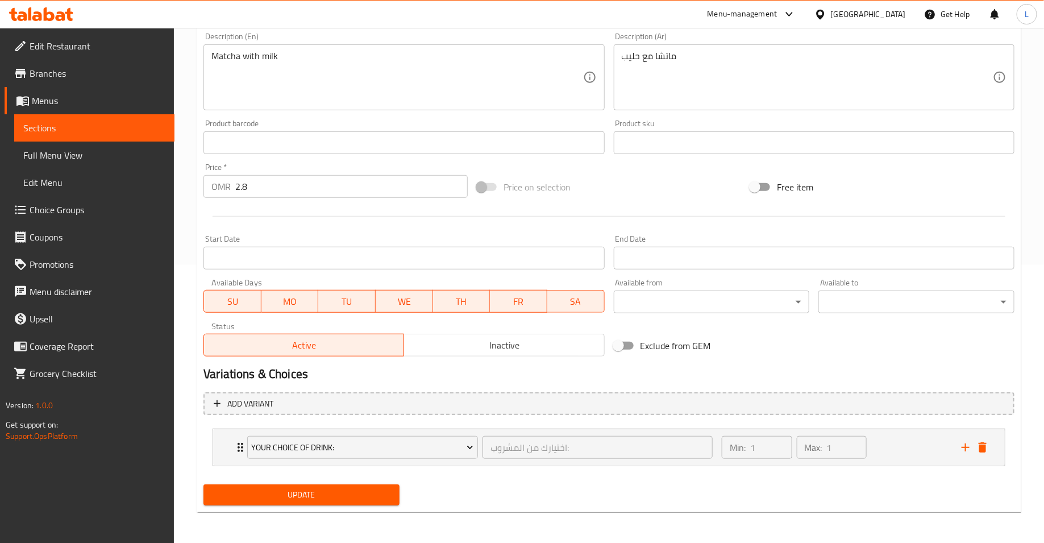
type input "لاتيه ماتشا"
click at [370, 490] on span "Update" at bounding box center [302, 495] width 178 height 14
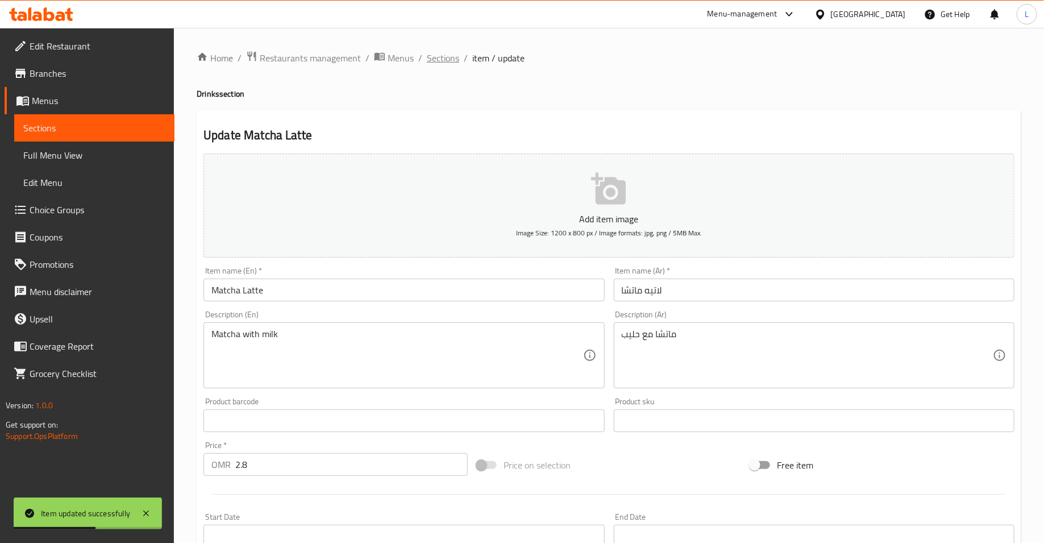
click at [440, 57] on span "Sections" at bounding box center [443, 58] width 32 height 14
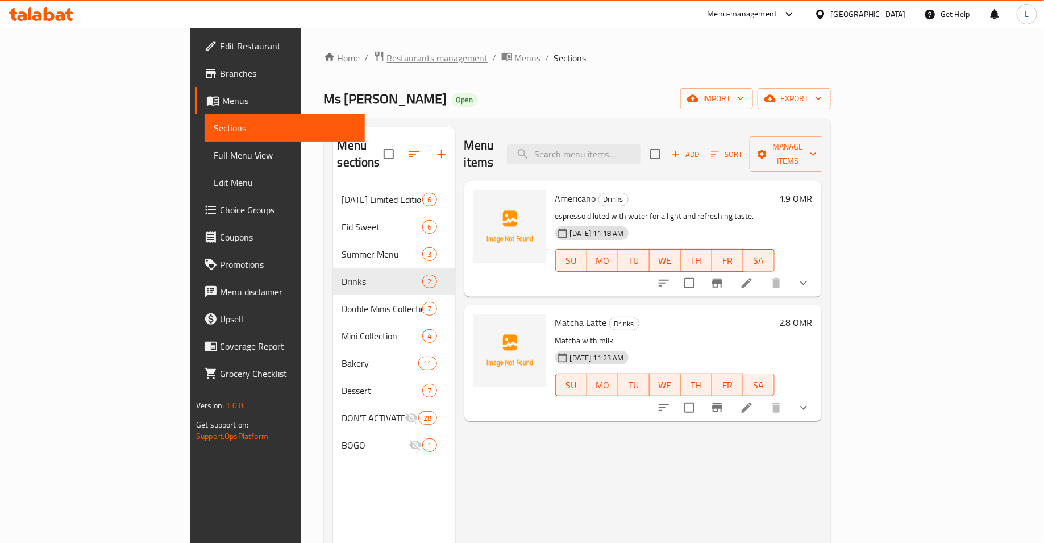
click at [387, 56] on span "Restaurants management" at bounding box center [437, 58] width 101 height 14
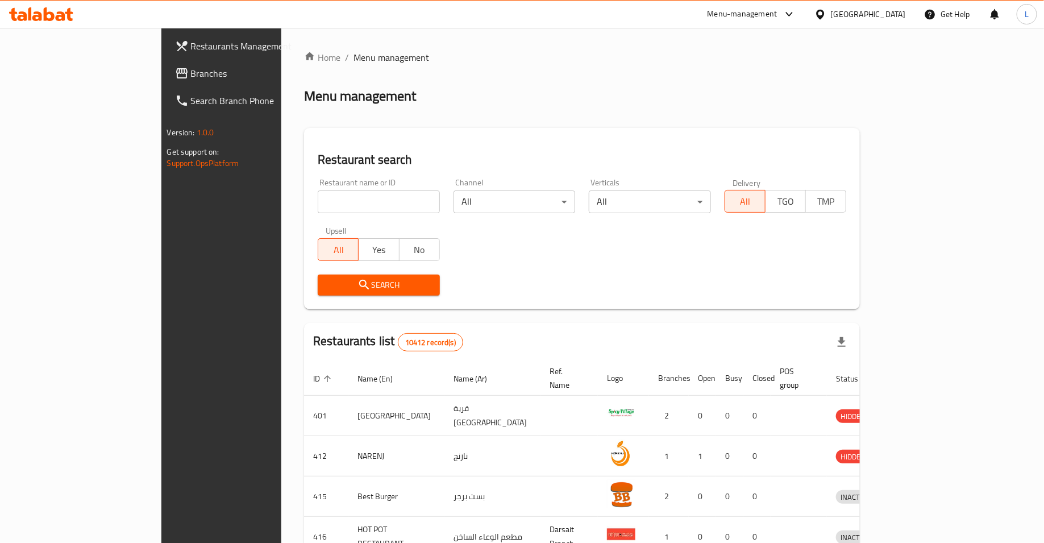
click at [319, 198] on input "search" at bounding box center [379, 201] width 122 height 23
type input "cali eats"
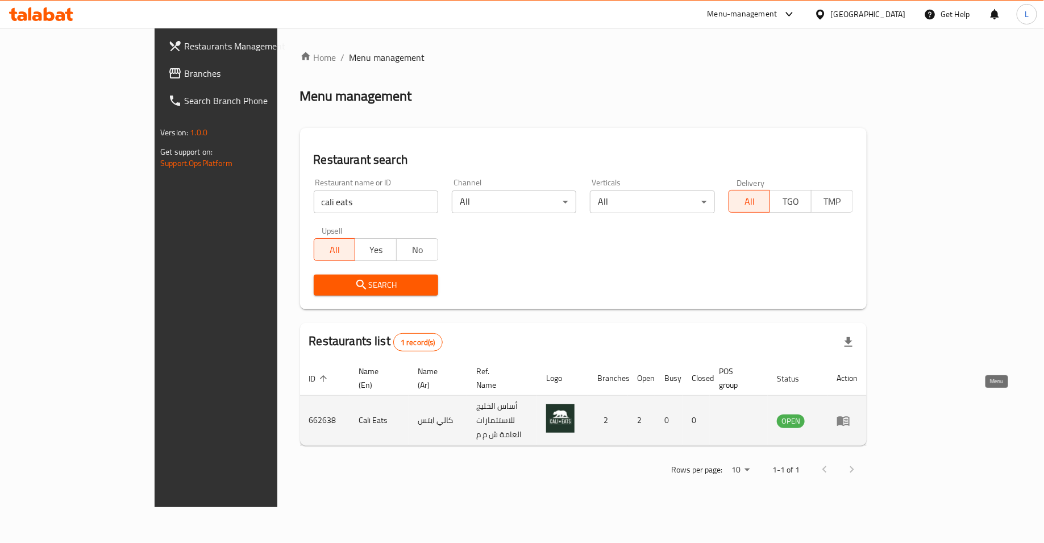
click at [850, 416] on icon "enhanced table" at bounding box center [843, 421] width 13 height 10
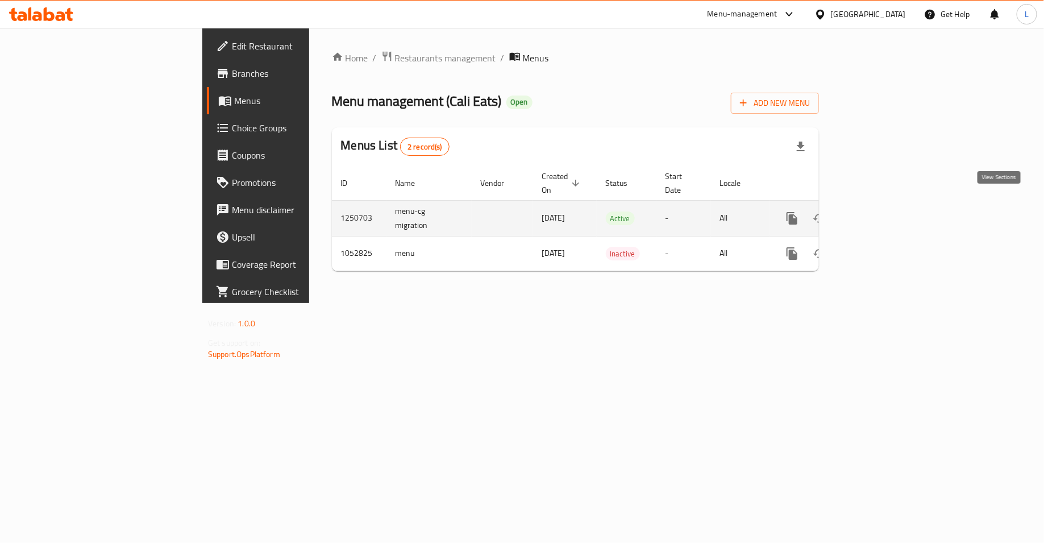
click at [879, 213] on icon "enhanced table" at bounding box center [874, 218] width 10 height 10
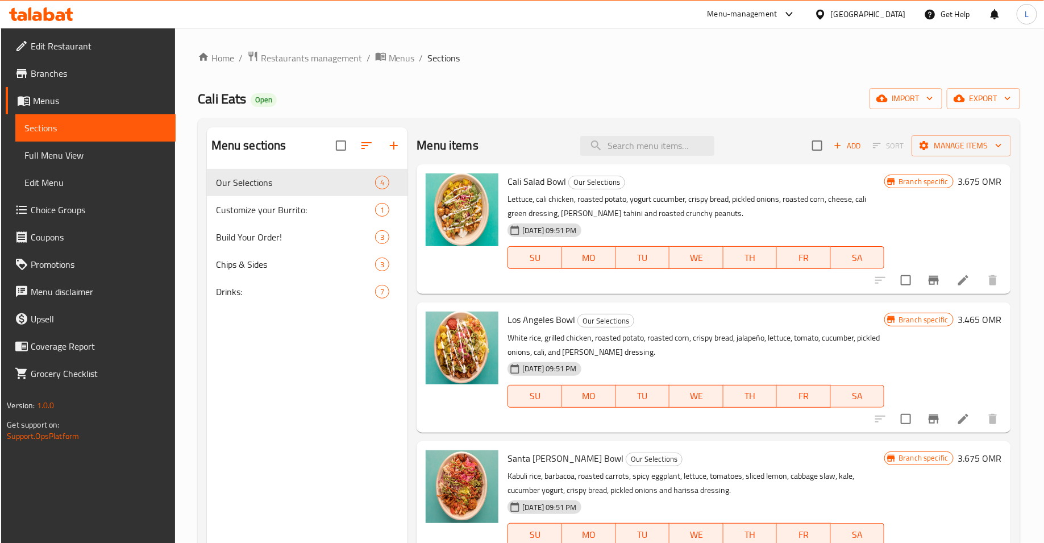
click at [71, 214] on span "Choice Groups" at bounding box center [99, 210] width 136 height 14
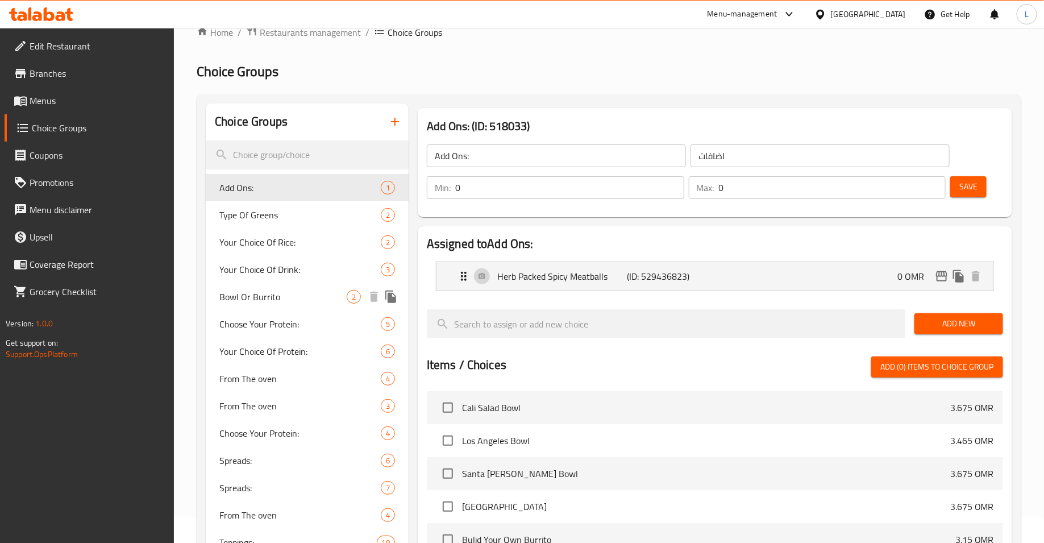
scroll to position [29, 0]
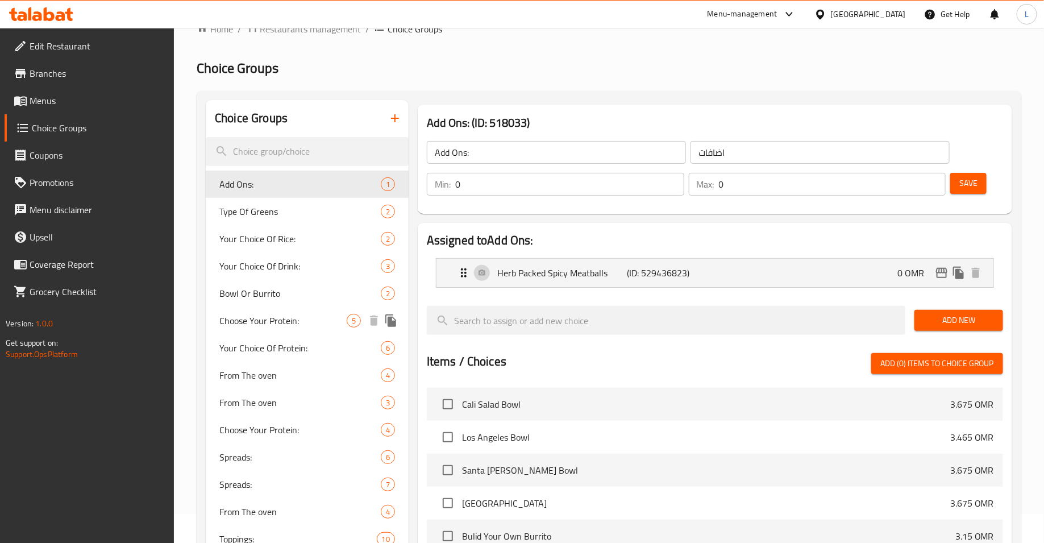
click at [286, 319] on span "Choose Your Protein:" at bounding box center [282, 321] width 127 height 14
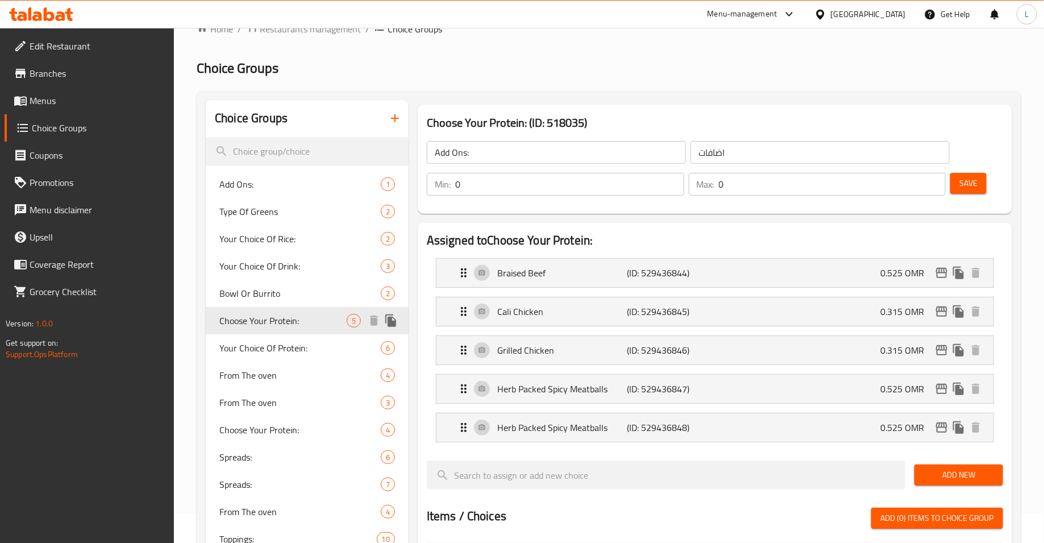
type input "Choose Your Protein:"
type input "اختر البروتين الخاص بك:"
type input "1"
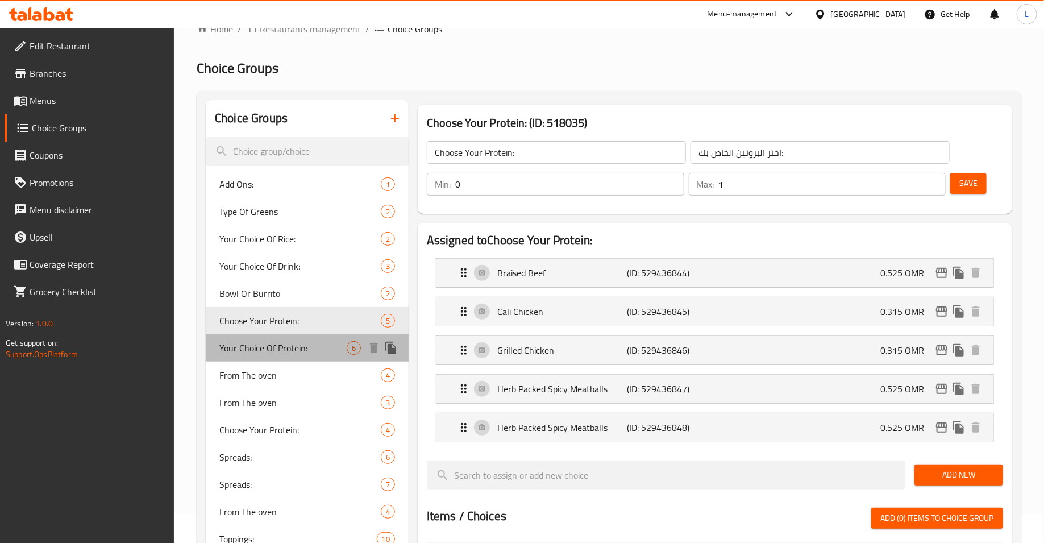
click at [296, 346] on span "Your Choice Of Protein:" at bounding box center [282, 348] width 127 height 14
type input "Your Choice Of Protein:"
type input "اختيارك من البروتين:"
type input "1"
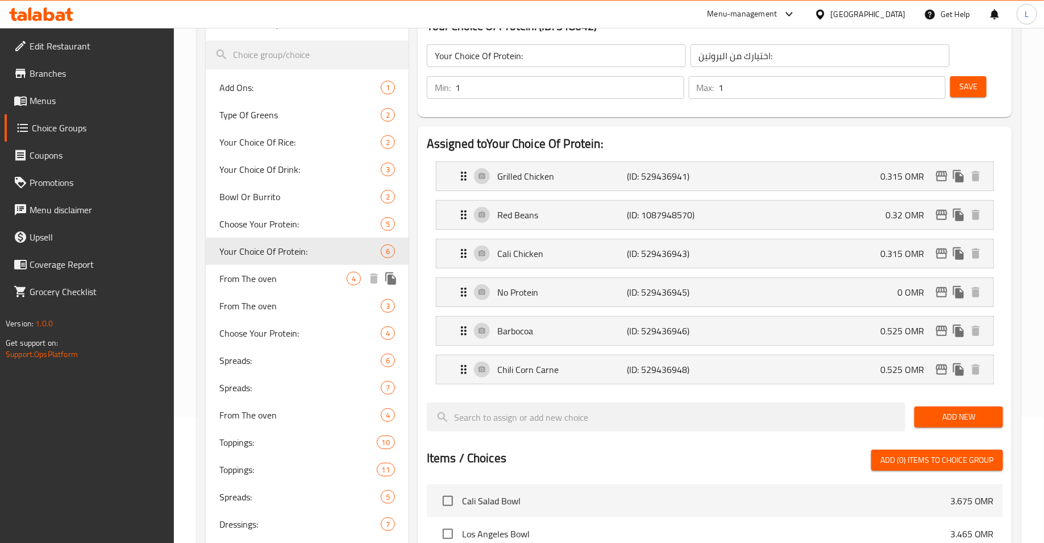
scroll to position [128, 0]
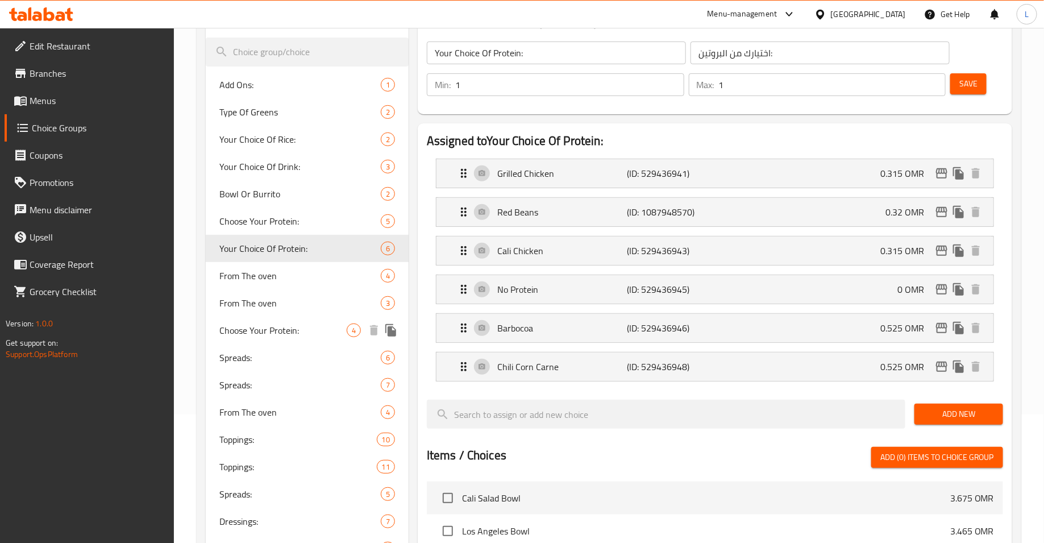
click at [288, 320] on div "Choose Your Protein: 4" at bounding box center [307, 330] width 203 height 27
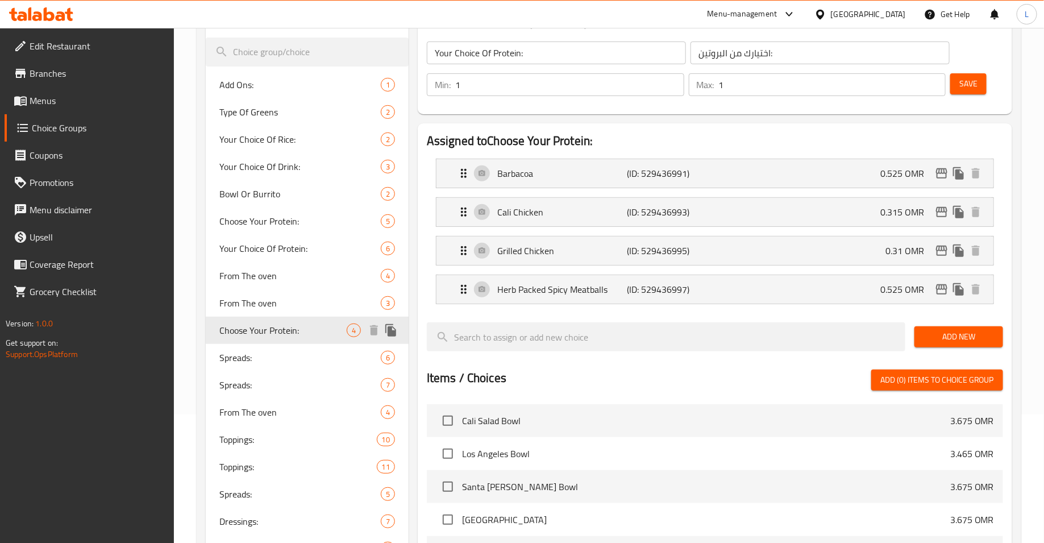
type input "Choose Your Protein:"
type input "اختر البروتين الخاص بك:"
type input "0"
click at [290, 247] on span "Your Choice Of Protein:" at bounding box center [282, 249] width 127 height 14
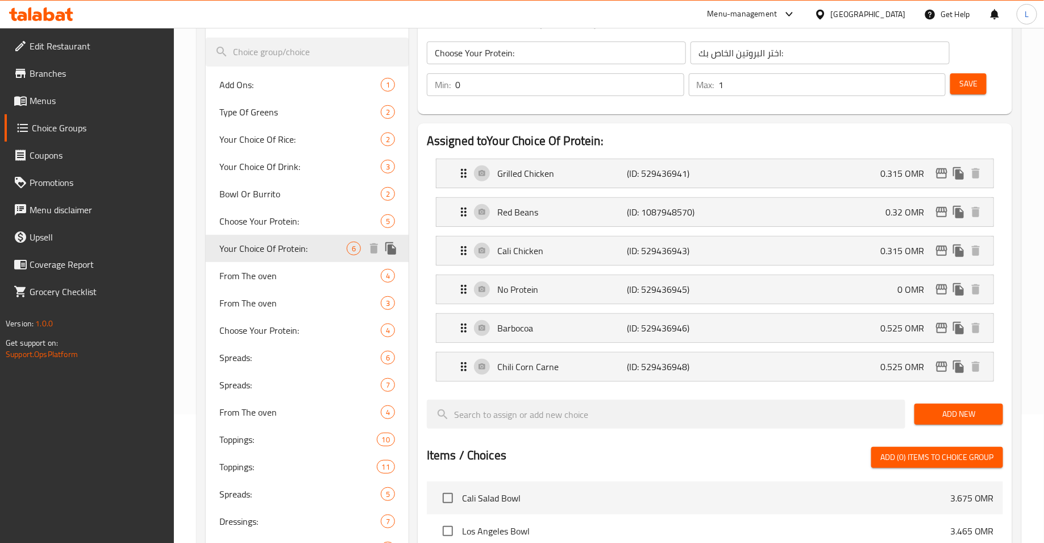
type input "Your Choice Of Protein:"
type input "اختيارك من البروتين:"
type input "1"
click at [290, 223] on span "Choose Your Protein:" at bounding box center [282, 221] width 127 height 14
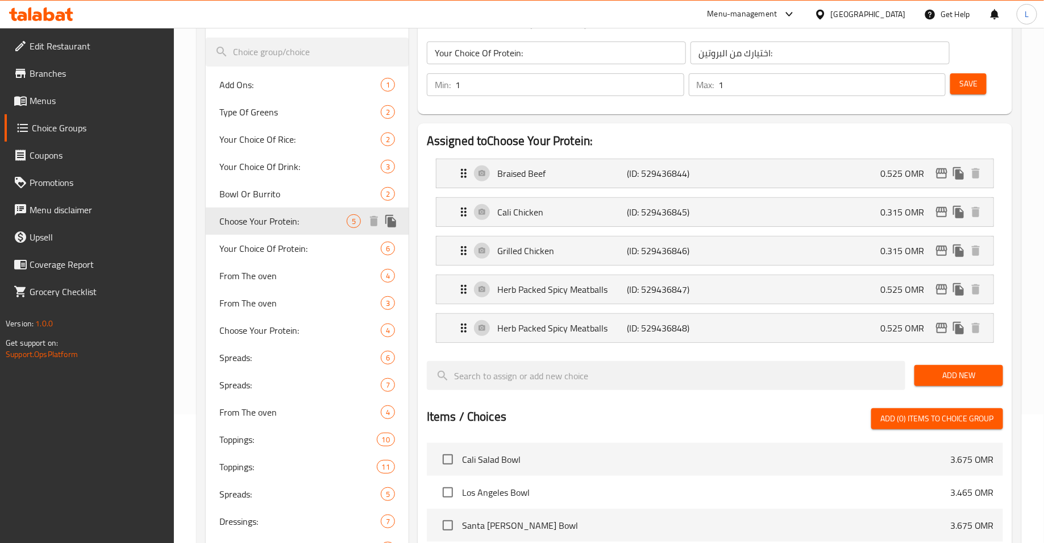
type input "Choose Your Protein:"
type input "اختر البروتين الخاص بك:"
type input "0"
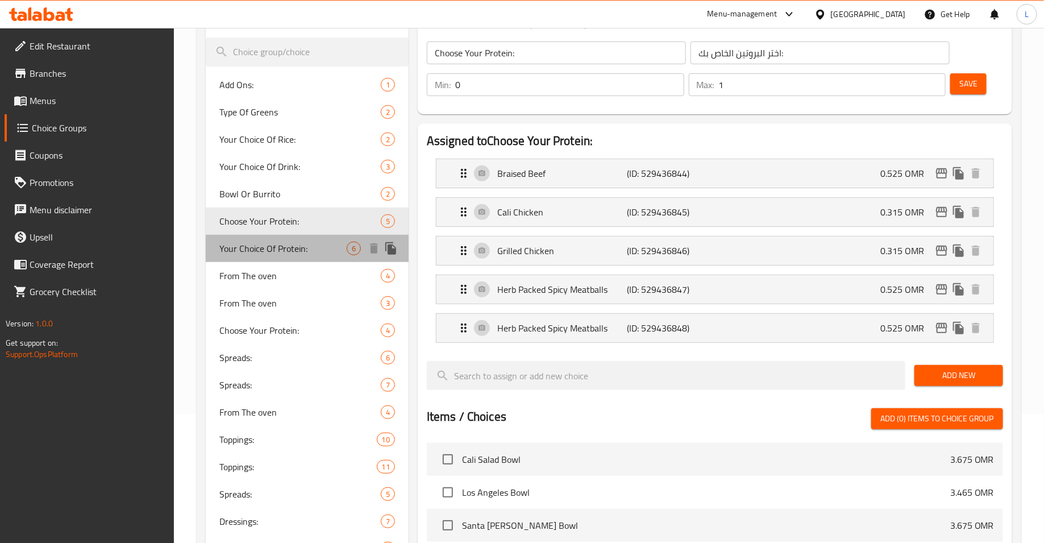
click at [290, 242] on span "Your Choice Of Protein:" at bounding box center [282, 249] width 127 height 14
type input "Your Choice Of Protein:"
type input "اختيارك من البروتين:"
type input "1"
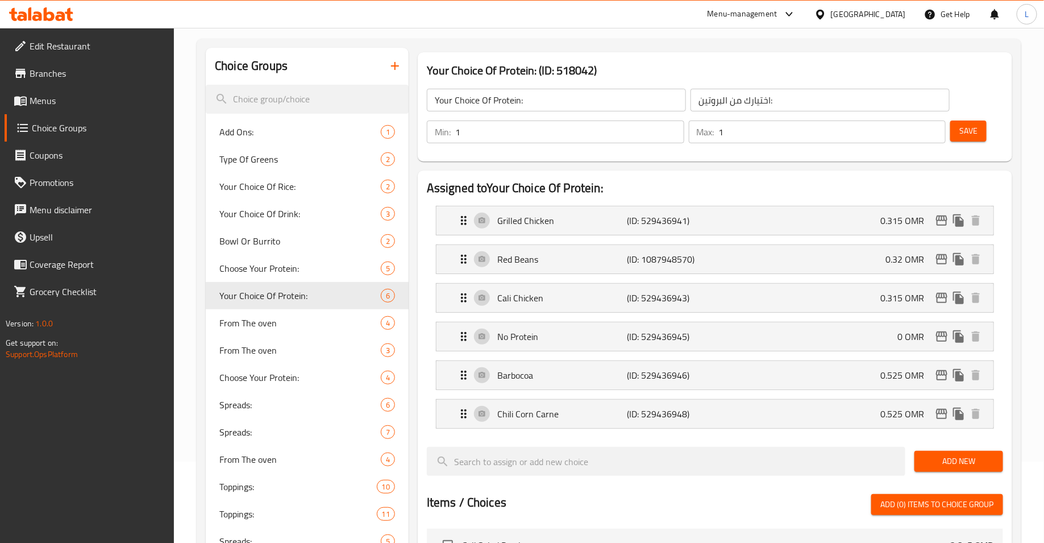
scroll to position [75, 0]
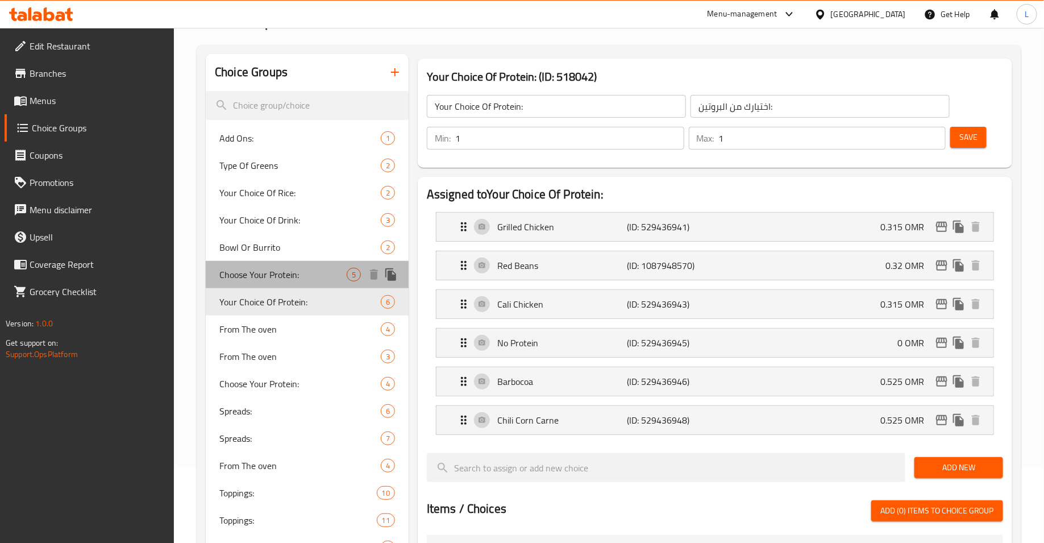
click at [292, 275] on span "Choose Your Protein:" at bounding box center [282, 275] width 127 height 14
type input "Choose Your Protein:"
type input "اختر البروتين الخاص بك:"
type input "0"
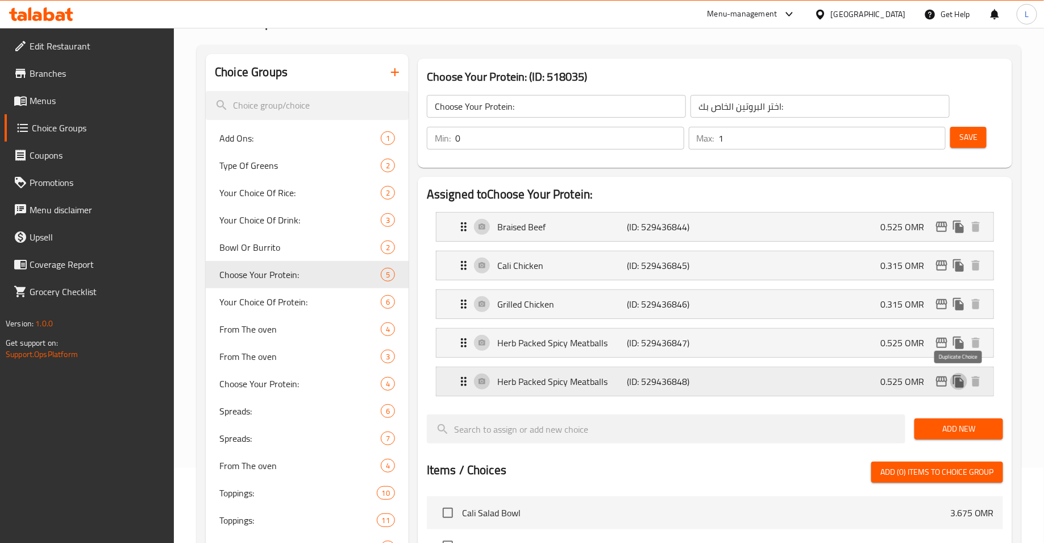
click at [958, 380] on icon "duplicate" at bounding box center [958, 381] width 11 height 13
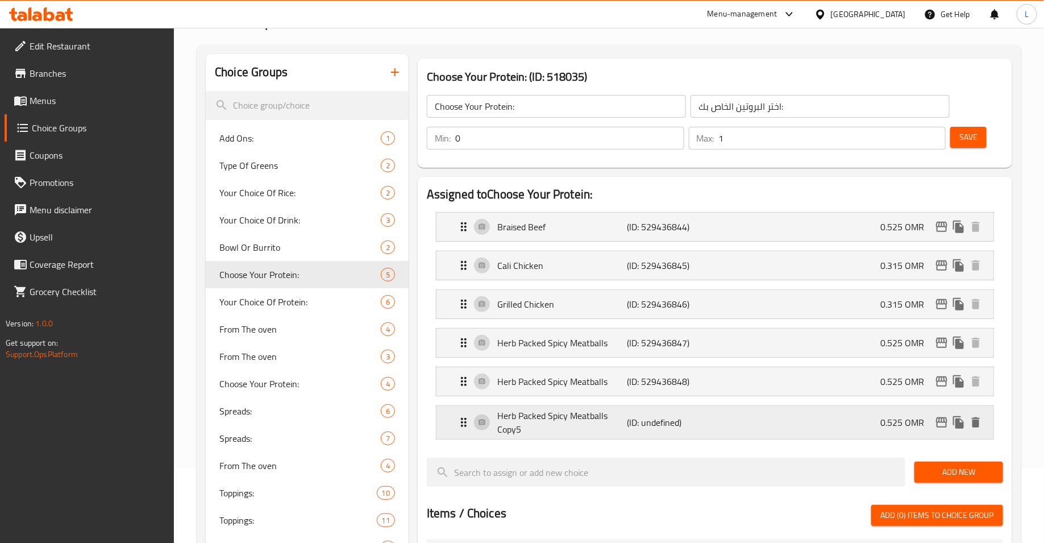
click at [584, 417] on p "Herb Packed Spicy Meatballs Copy5" at bounding box center [562, 422] width 130 height 27
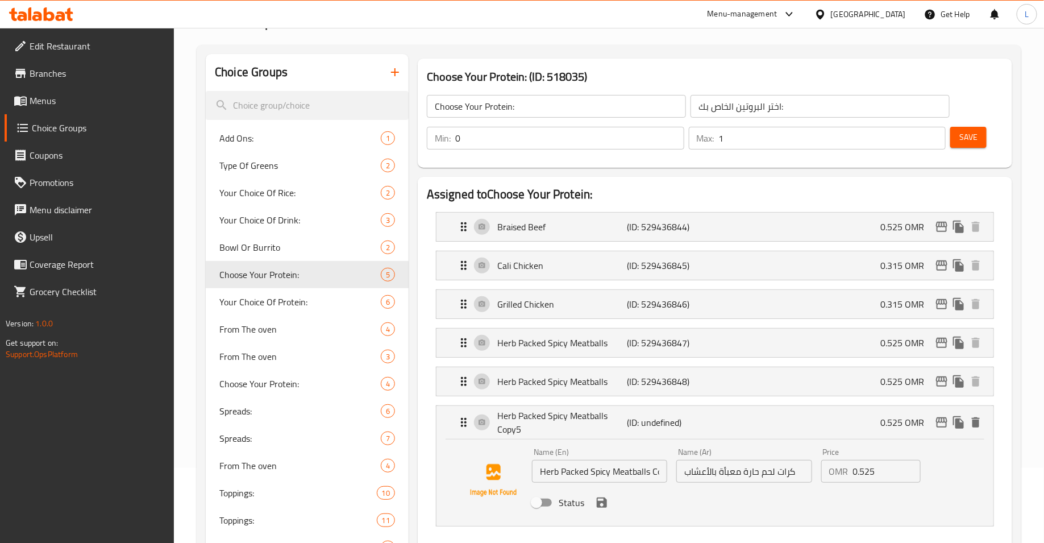
click at [552, 473] on input "Herb Packed Spicy Meatballs Copy5" at bounding box center [599, 471] width 135 height 23
paste input "CocoLime Shrimp"
type input "CocoLime Shrimp"
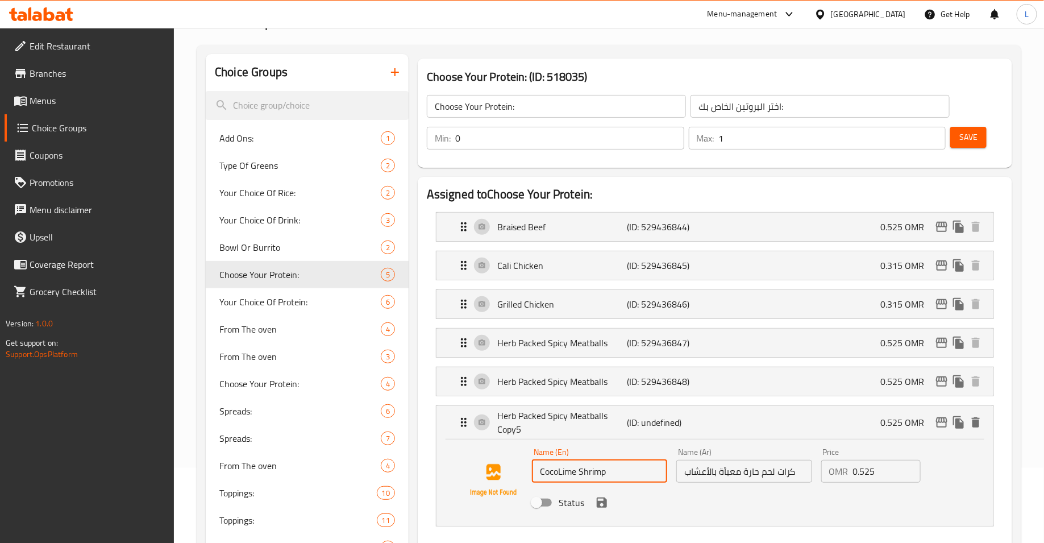
click at [703, 465] on input "كرات لحم حارة معبأة بالأعشاب" at bounding box center [743, 471] width 135 height 23
type input "كوكو لايم شرمب"
click at [876, 468] on input "0.525" at bounding box center [887, 471] width 68 height 23
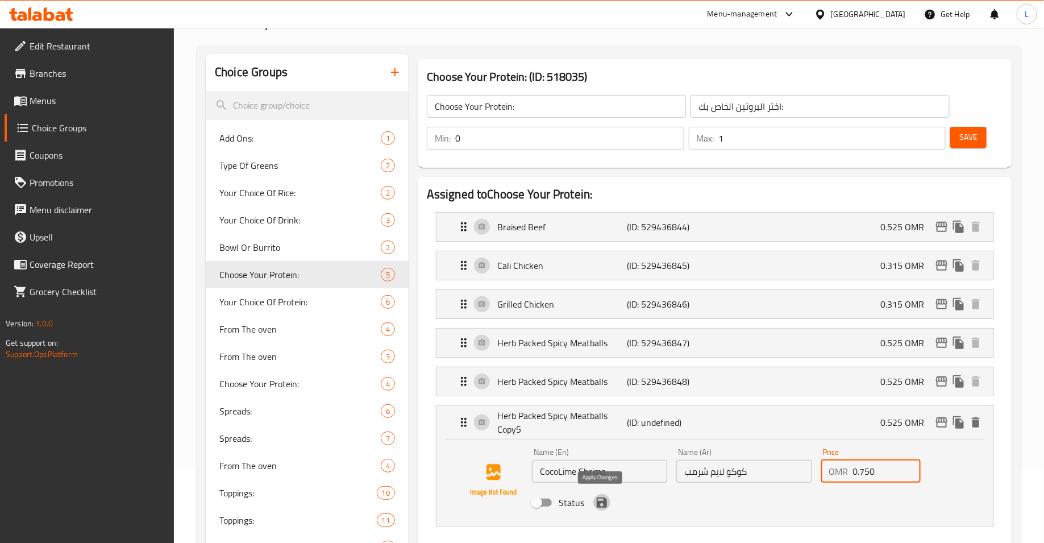
click at [607, 501] on icon "save" at bounding box center [602, 503] width 14 height 14
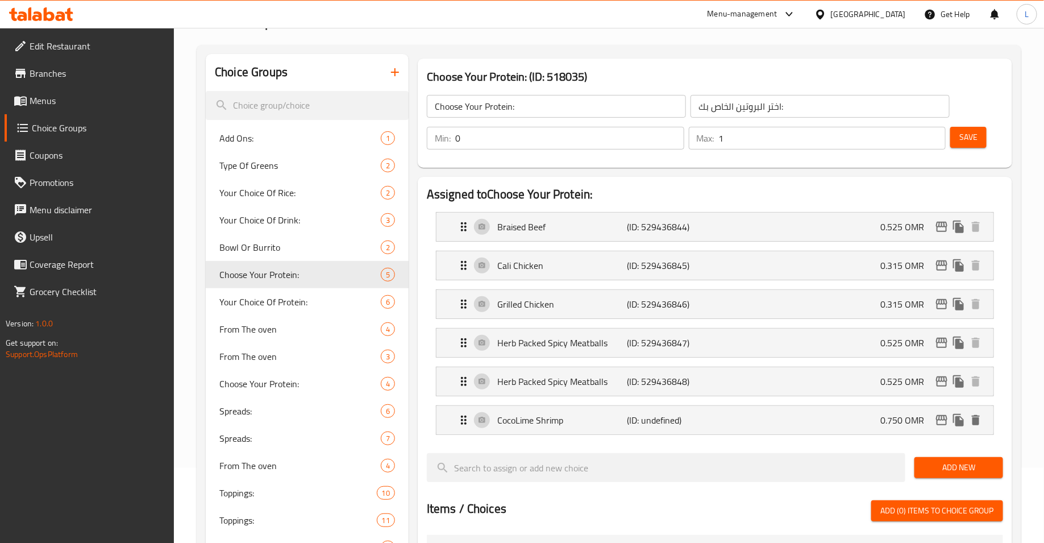
type input "0.750"
click at [963, 140] on span "Save" at bounding box center [968, 137] width 18 height 14
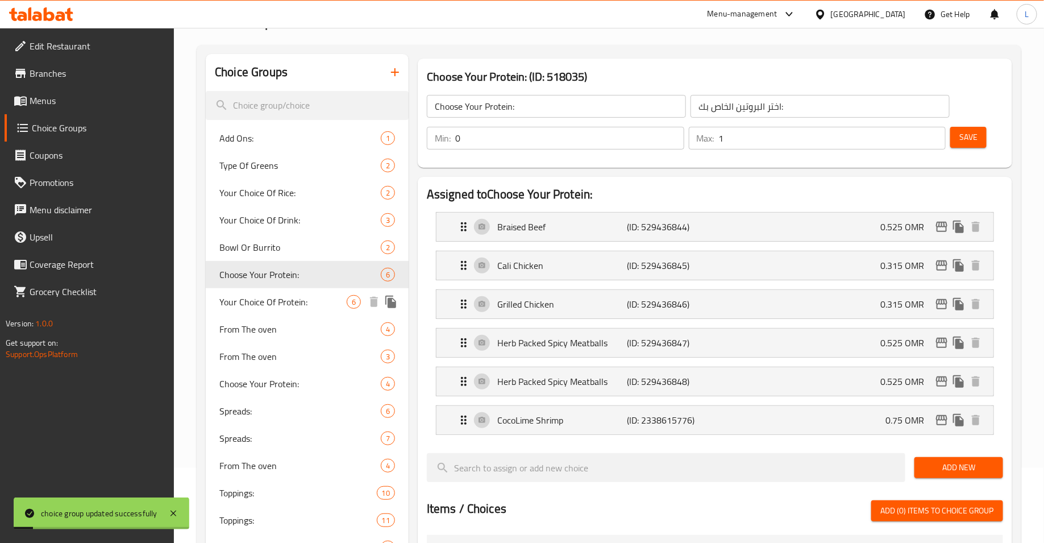
click at [313, 305] on span "Your Choice Of Protein:" at bounding box center [282, 302] width 127 height 14
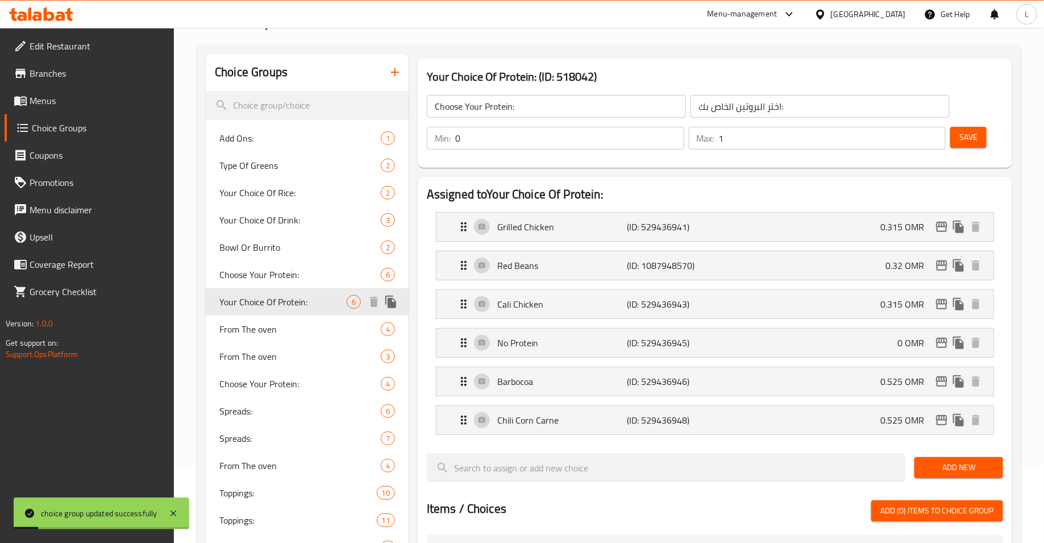
type input "Your Choice Of Protein:"
type input "اختيارك من البروتين:"
type input "1"
click at [964, 421] on icon "duplicate" at bounding box center [958, 420] width 11 height 13
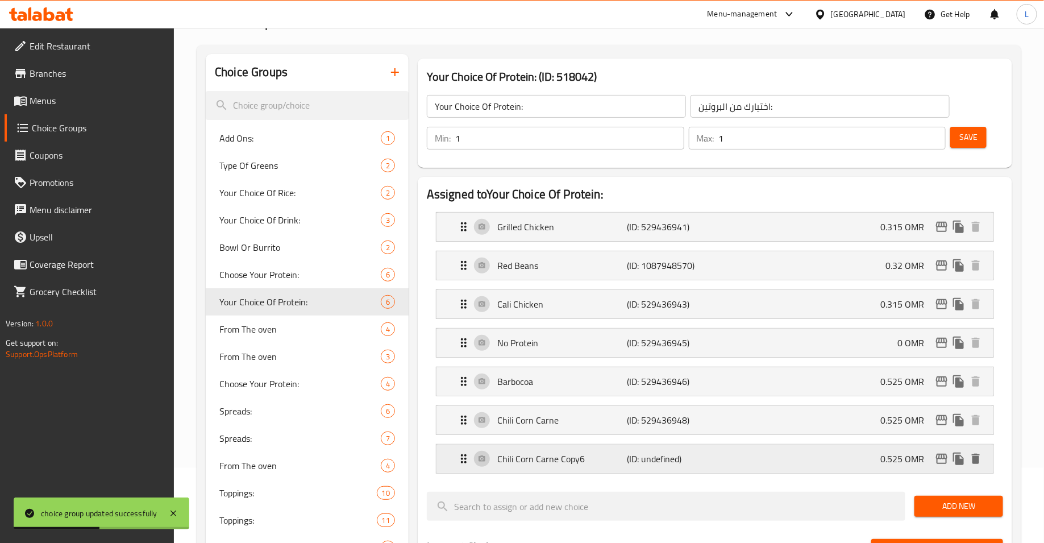
click at [620, 459] on p "Chili Corn Carne Copy6" at bounding box center [562, 459] width 130 height 14
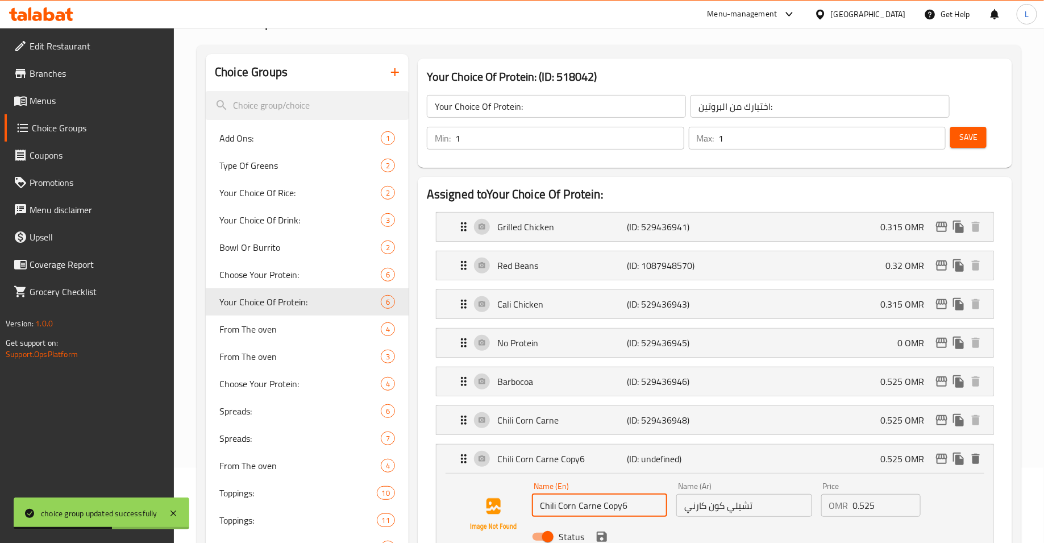
click at [589, 507] on input "Chili Corn Carne Copy6" at bounding box center [599, 505] width 135 height 23
paste input "ocoLime Shrimp"
type input "CocoLime Shrimp"
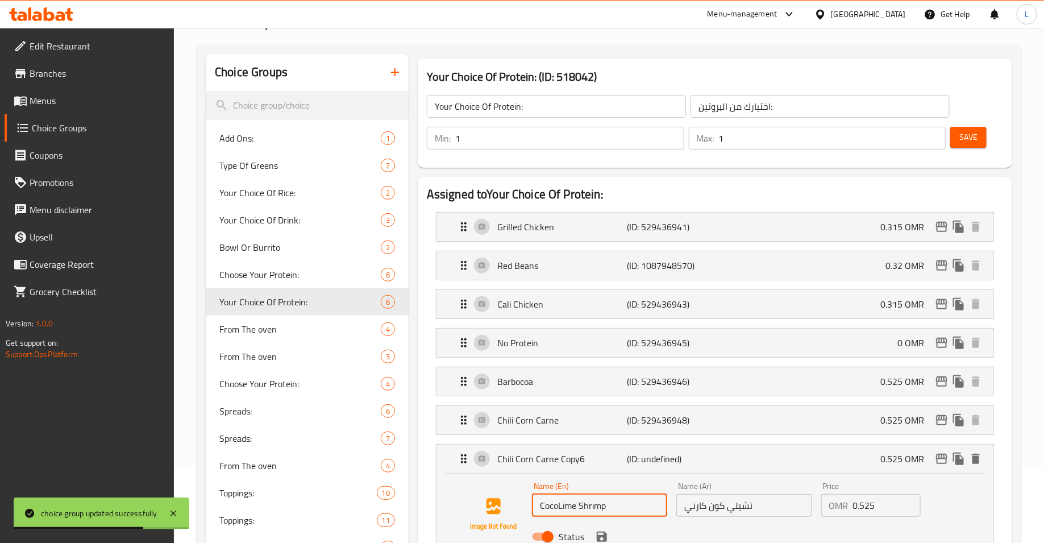
click at [697, 510] on input "تشيلي كون كارني" at bounding box center [743, 505] width 135 height 23
click at [889, 505] on input "0.525" at bounding box center [887, 505] width 68 height 23
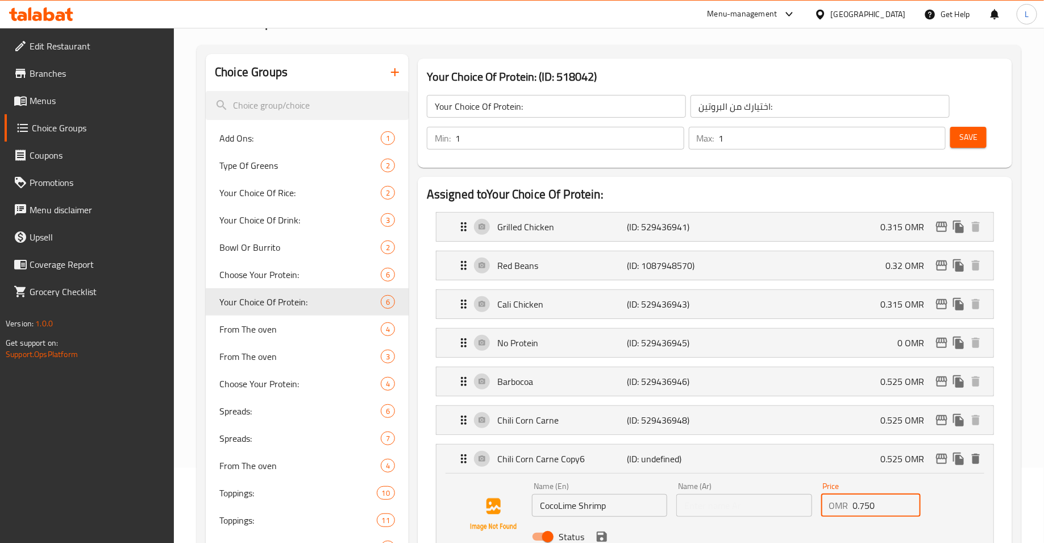
type input "0.750"
click at [770, 506] on input "text" at bounding box center [743, 505] width 135 height 23
type input "كوكو لايم شرمب"
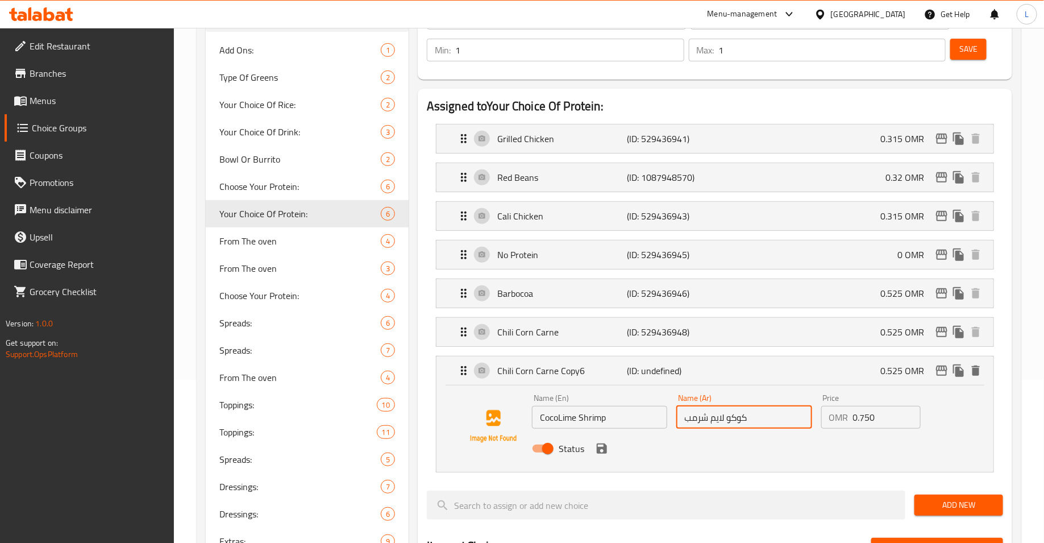
scroll to position [177, 0]
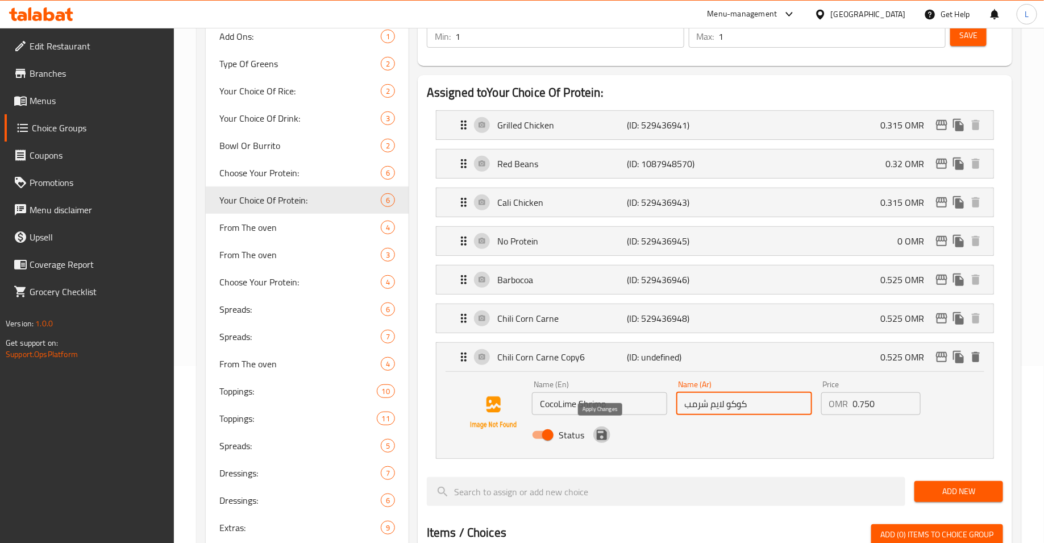
click at [605, 431] on icon "save" at bounding box center [602, 435] width 10 height 10
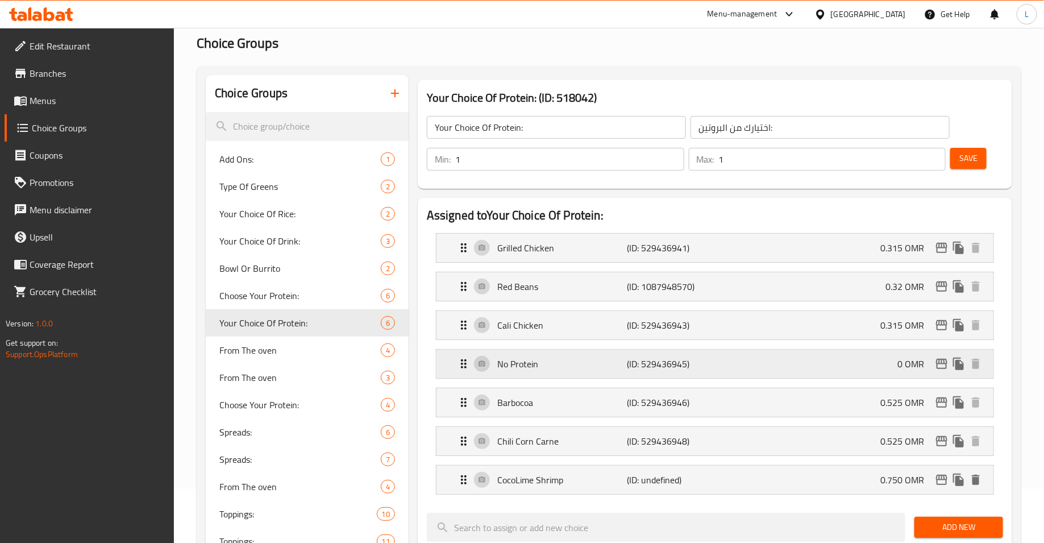
scroll to position [3, 0]
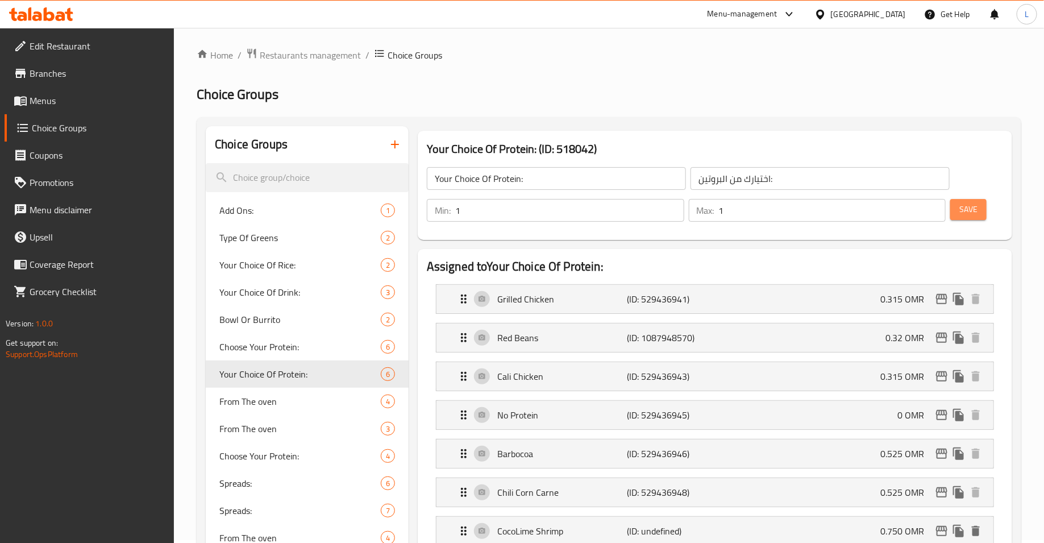
click at [964, 199] on button "Save" at bounding box center [968, 209] width 36 height 21
